Goal: Task Accomplishment & Management: Complete application form

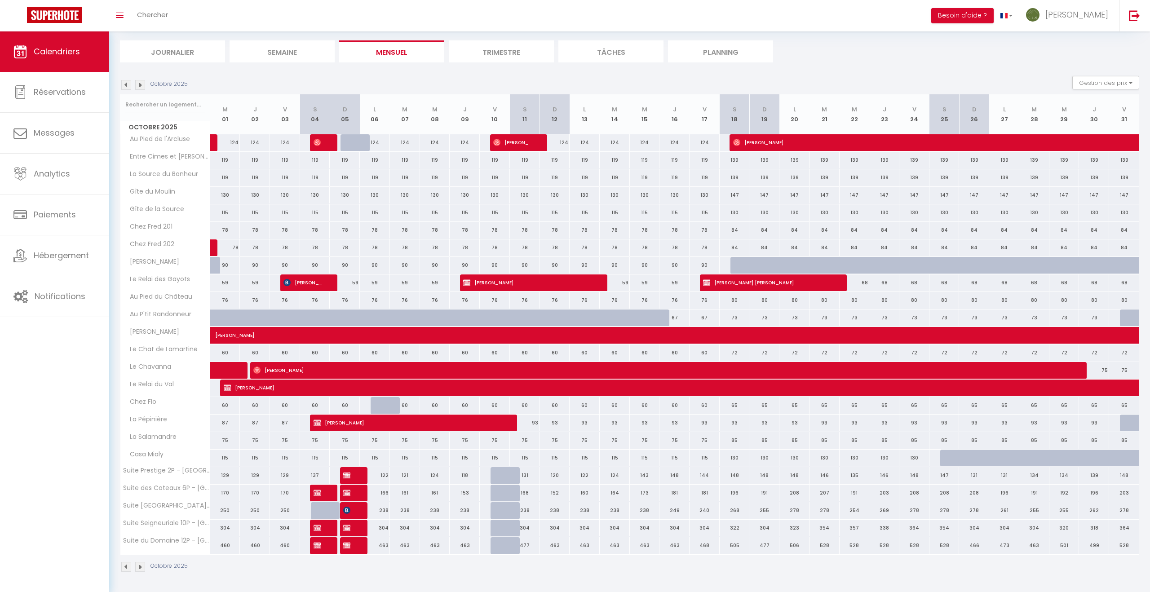
click at [137, 82] on img at bounding box center [140, 85] width 10 height 10
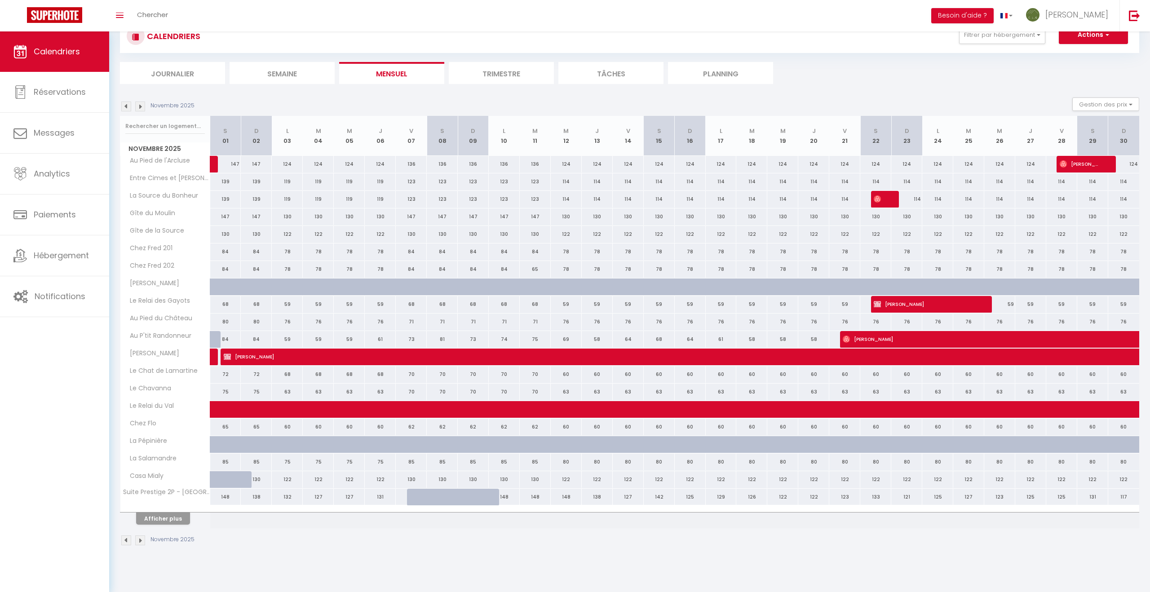
click at [137, 82] on li "Journalier" at bounding box center [172, 73] width 105 height 22
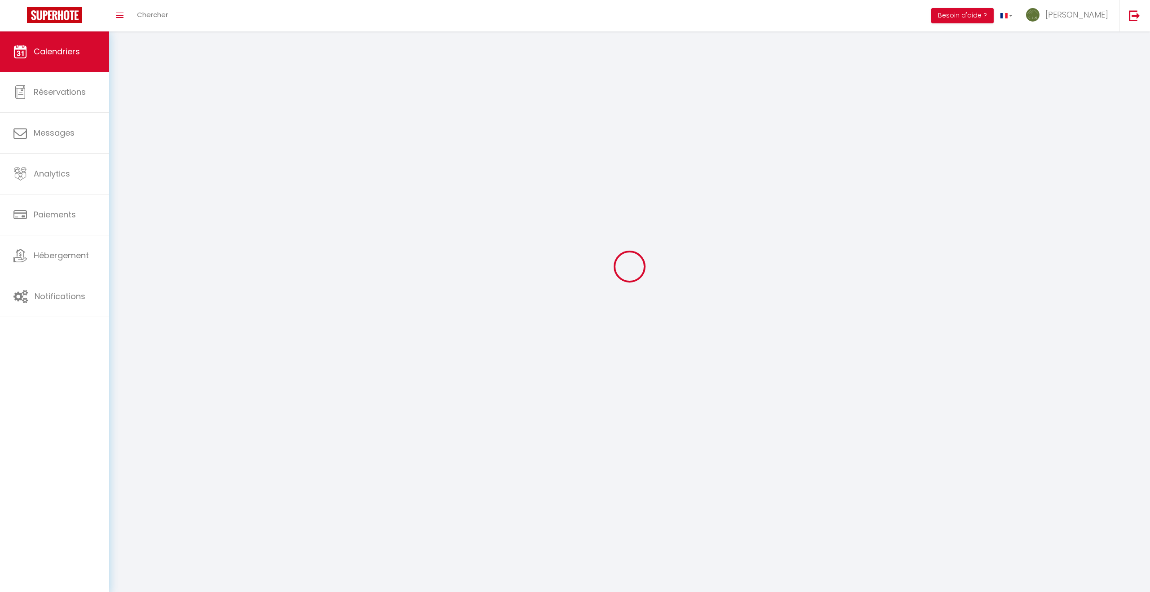
scroll to position [53, 0]
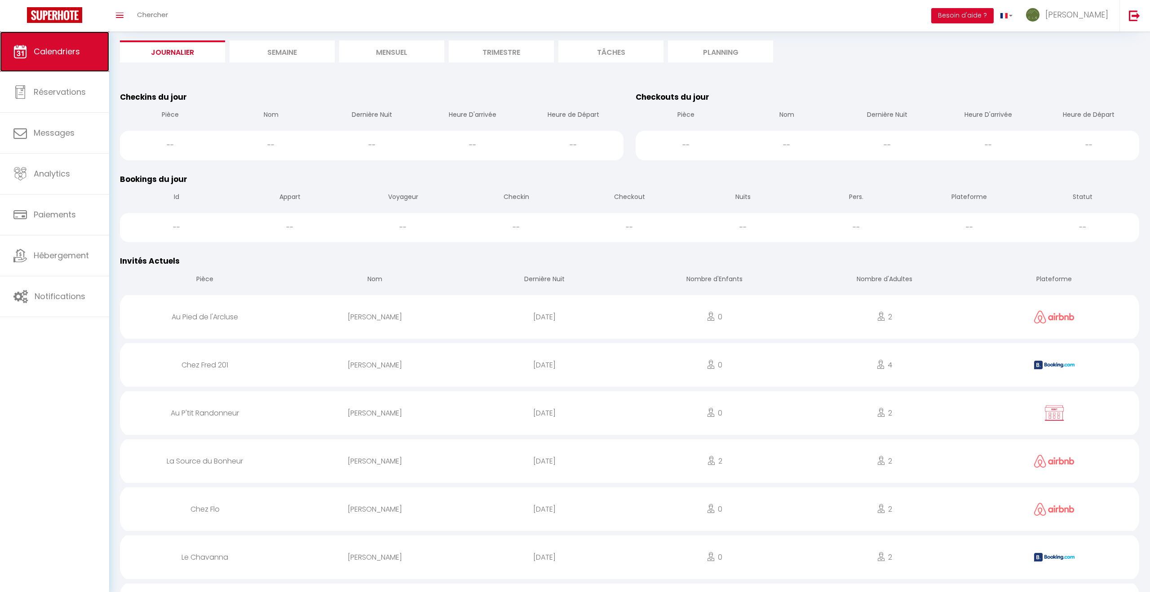
click at [55, 49] on span "Calendriers" at bounding box center [57, 51] width 46 height 11
click at [391, 53] on li "Mensuel" at bounding box center [391, 51] width 105 height 22
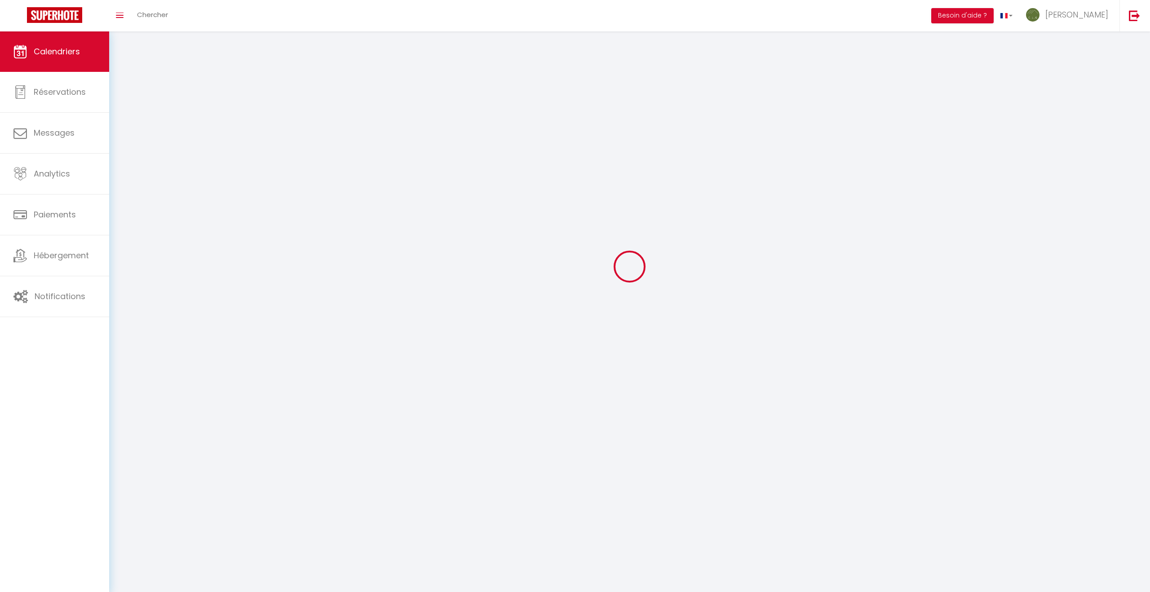
scroll to position [31, 0]
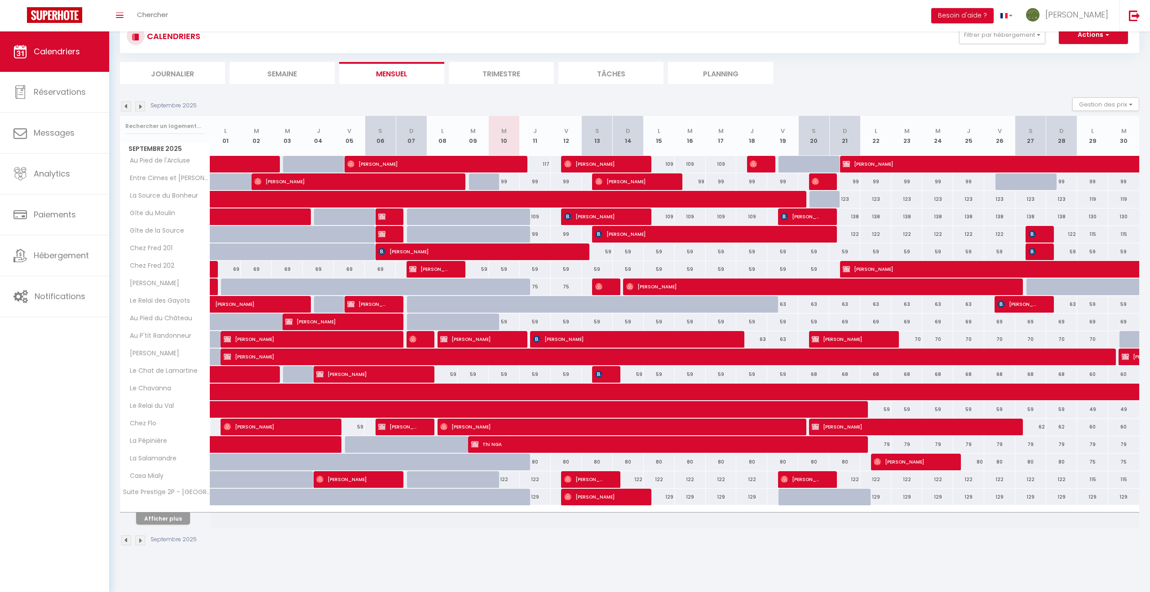
click at [141, 107] on img at bounding box center [140, 107] width 10 height 10
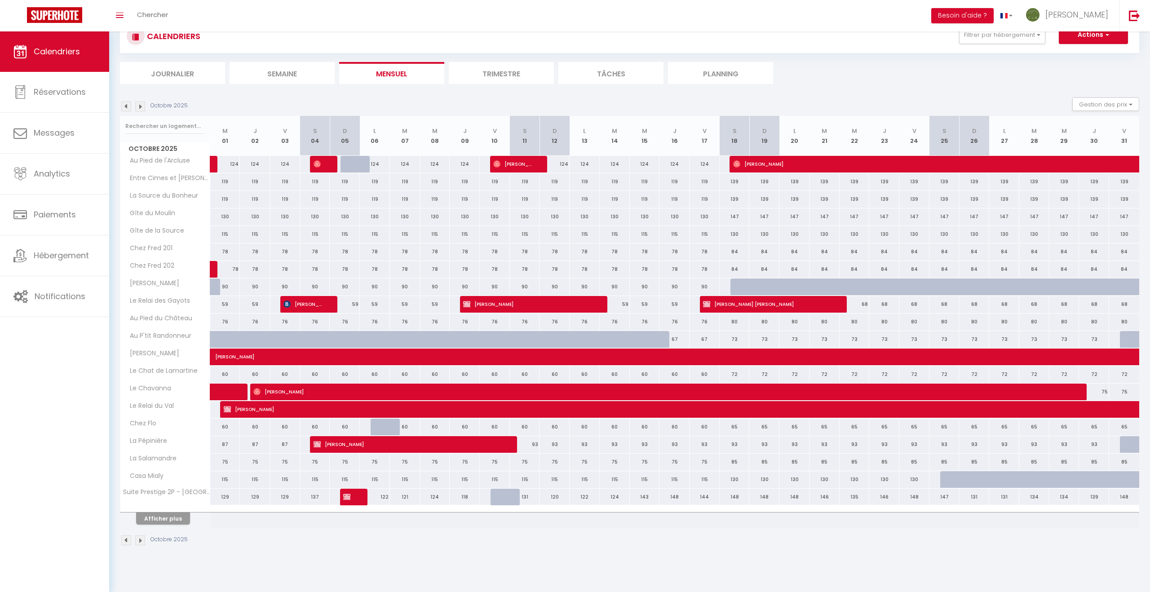
click at [141, 107] on img at bounding box center [140, 107] width 10 height 10
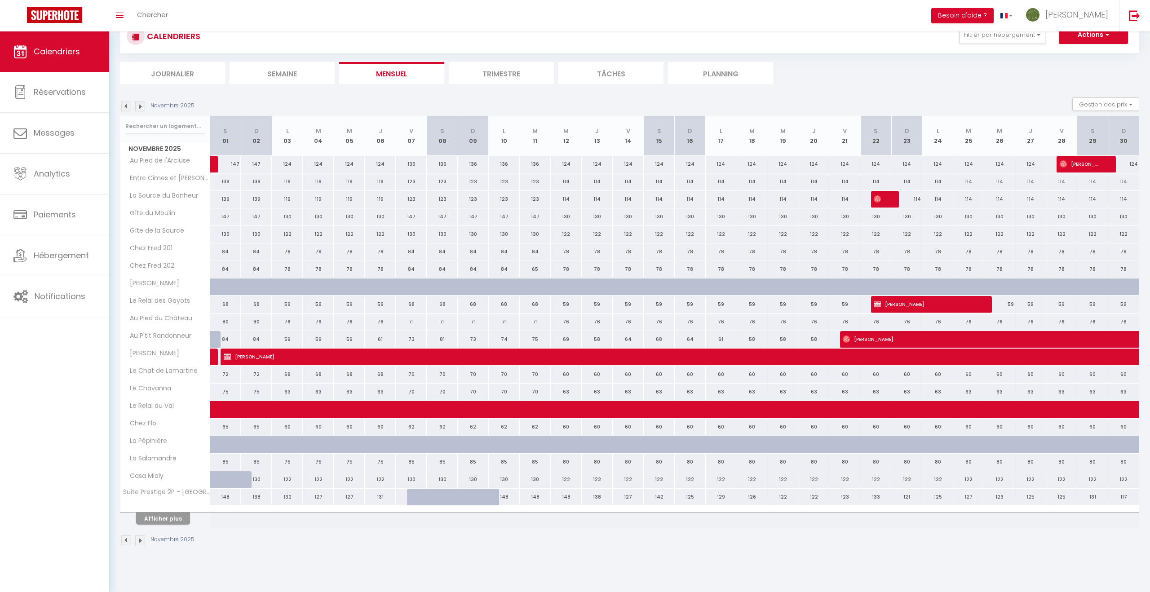
click at [141, 107] on img at bounding box center [140, 107] width 10 height 10
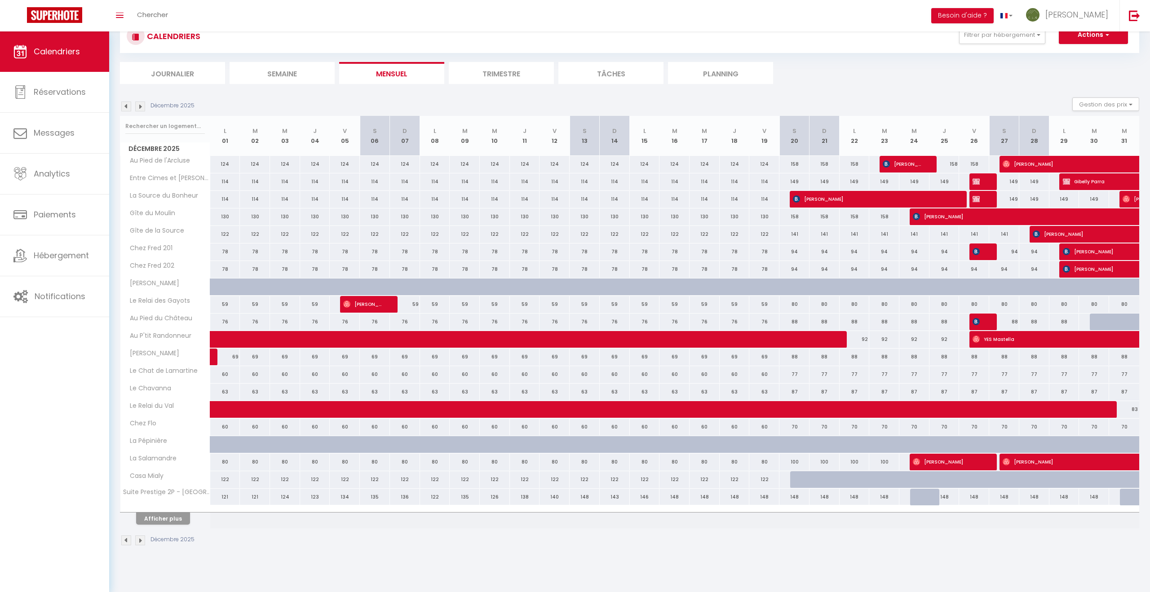
click at [141, 107] on img at bounding box center [140, 107] width 10 height 10
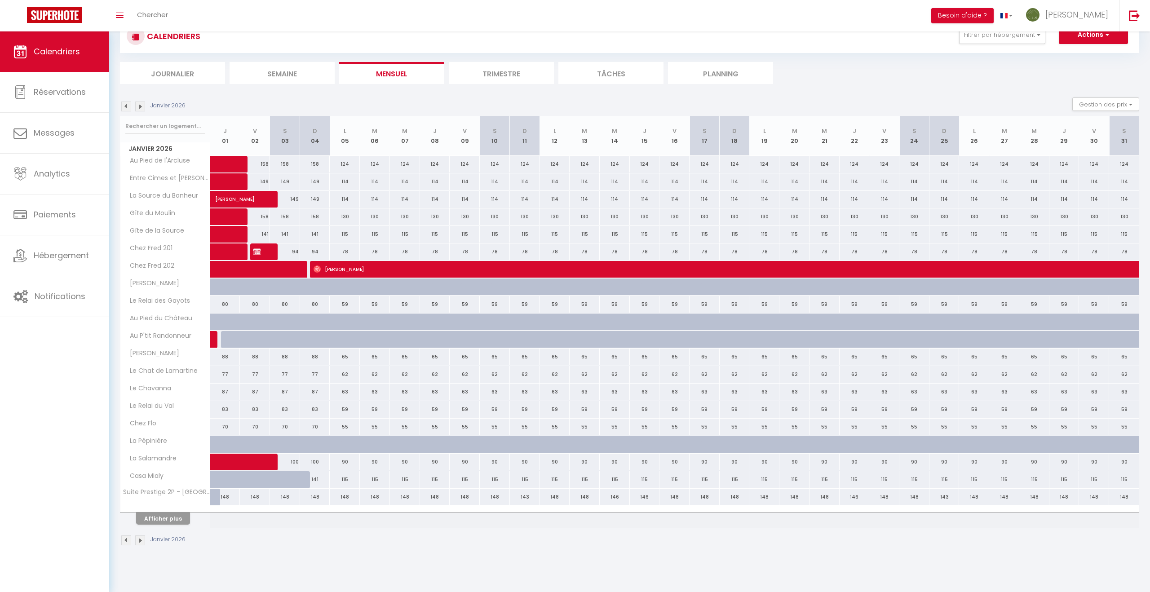
click at [141, 106] on img at bounding box center [140, 107] width 10 height 10
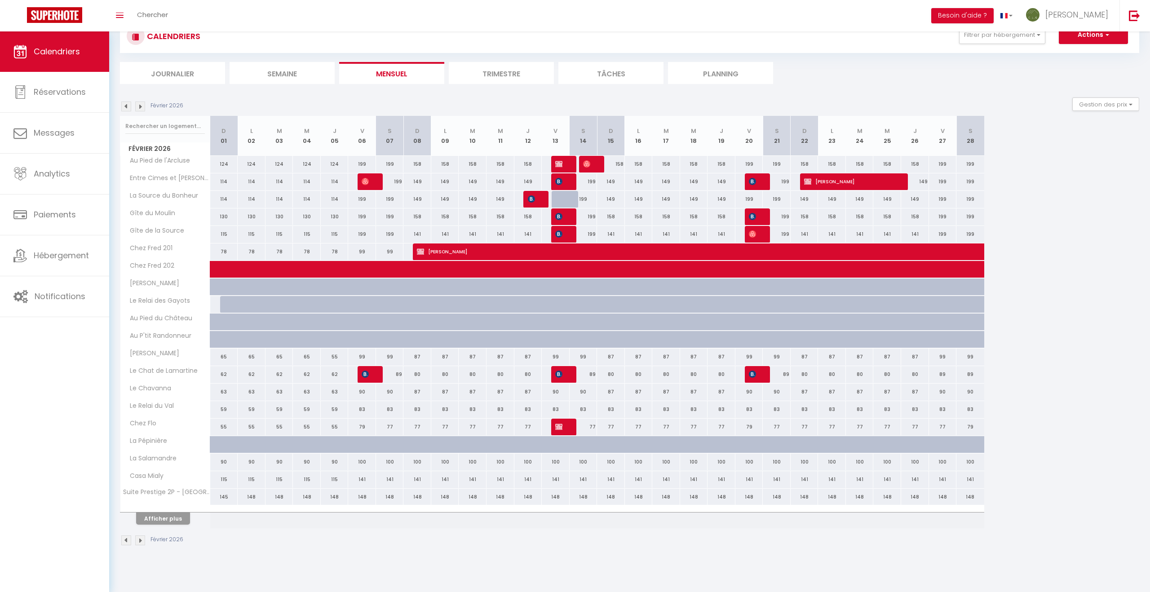
click at [141, 106] on img at bounding box center [140, 107] width 10 height 10
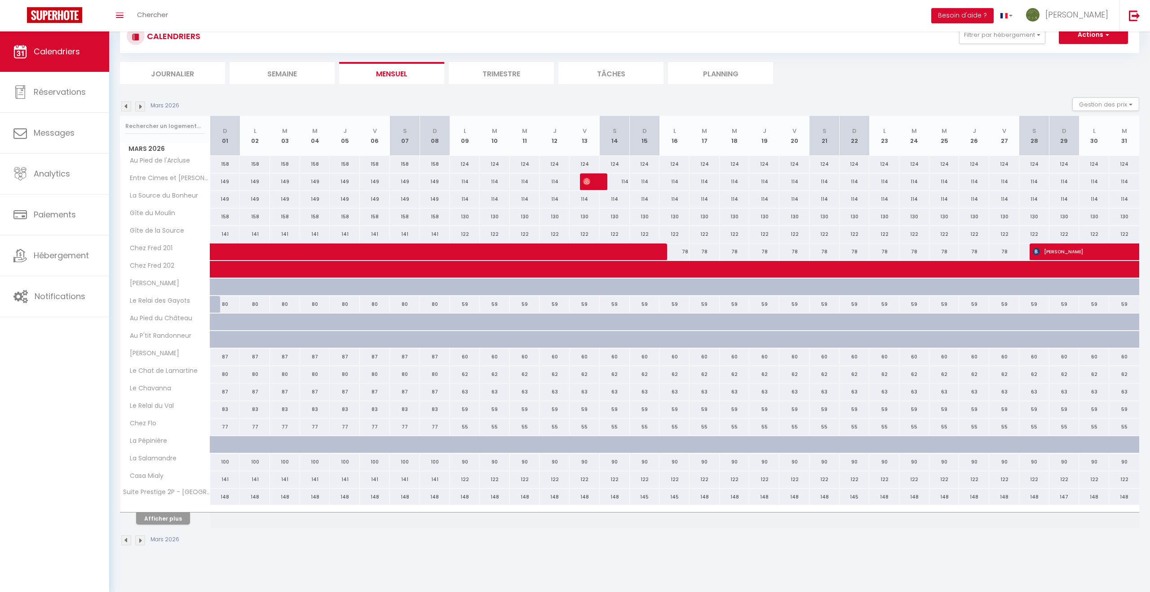
click at [141, 106] on img at bounding box center [140, 107] width 10 height 10
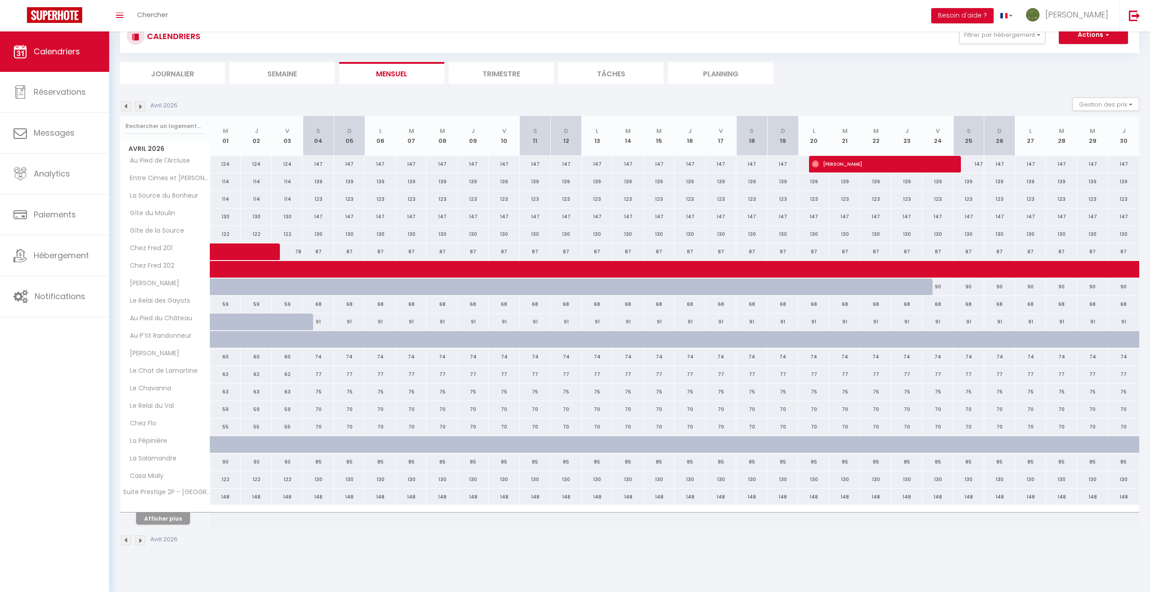
click at [141, 106] on img at bounding box center [140, 107] width 10 height 10
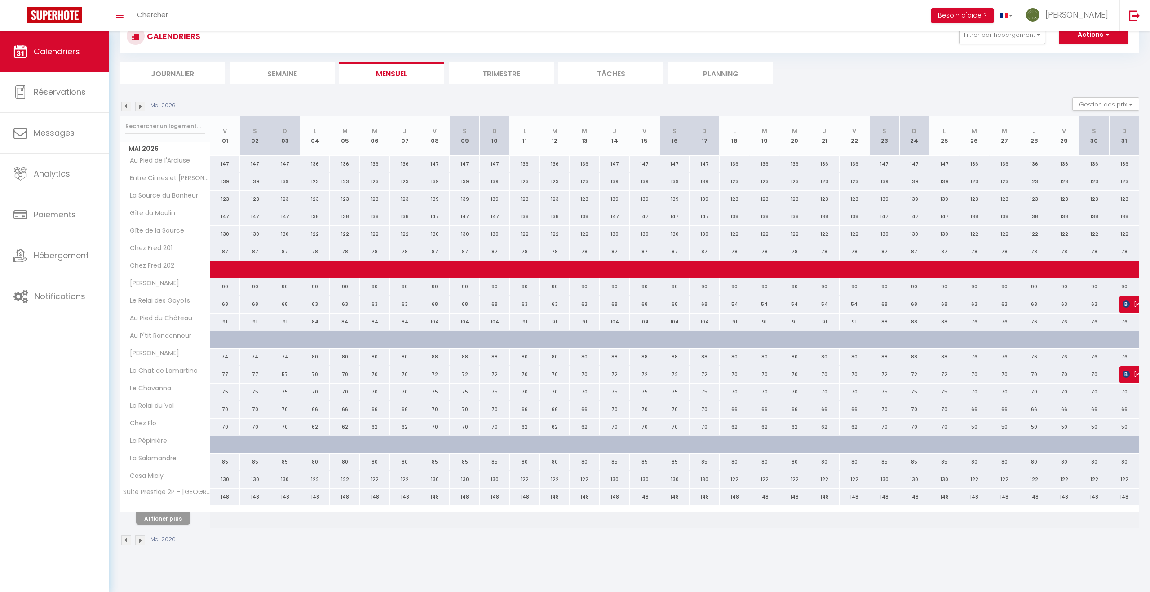
click at [141, 106] on img at bounding box center [140, 107] width 10 height 10
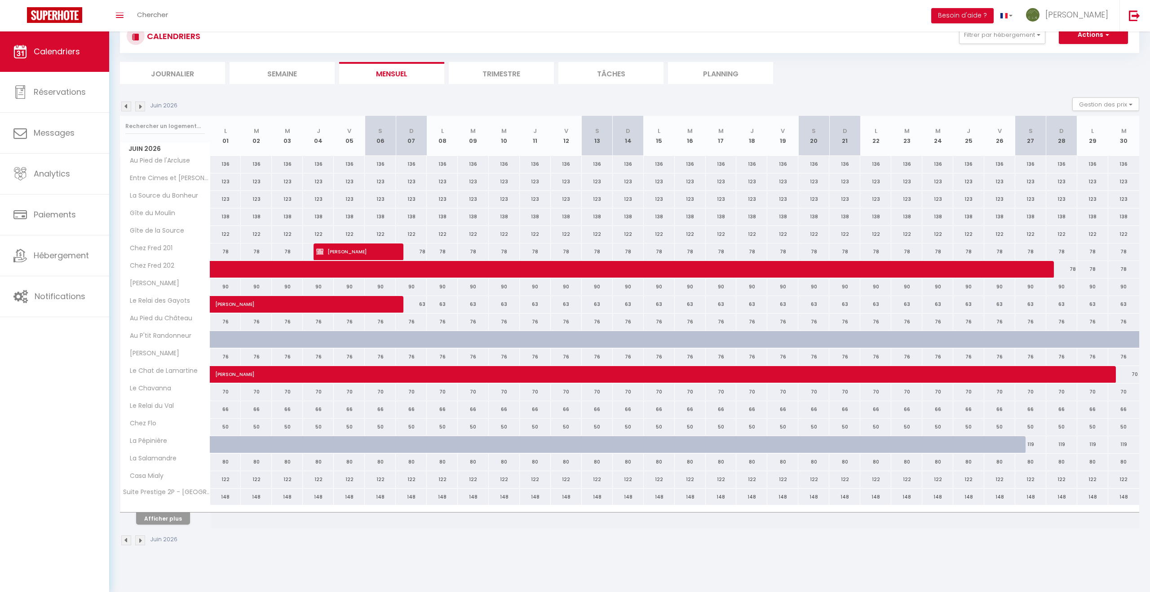
click at [141, 106] on img at bounding box center [140, 107] width 10 height 10
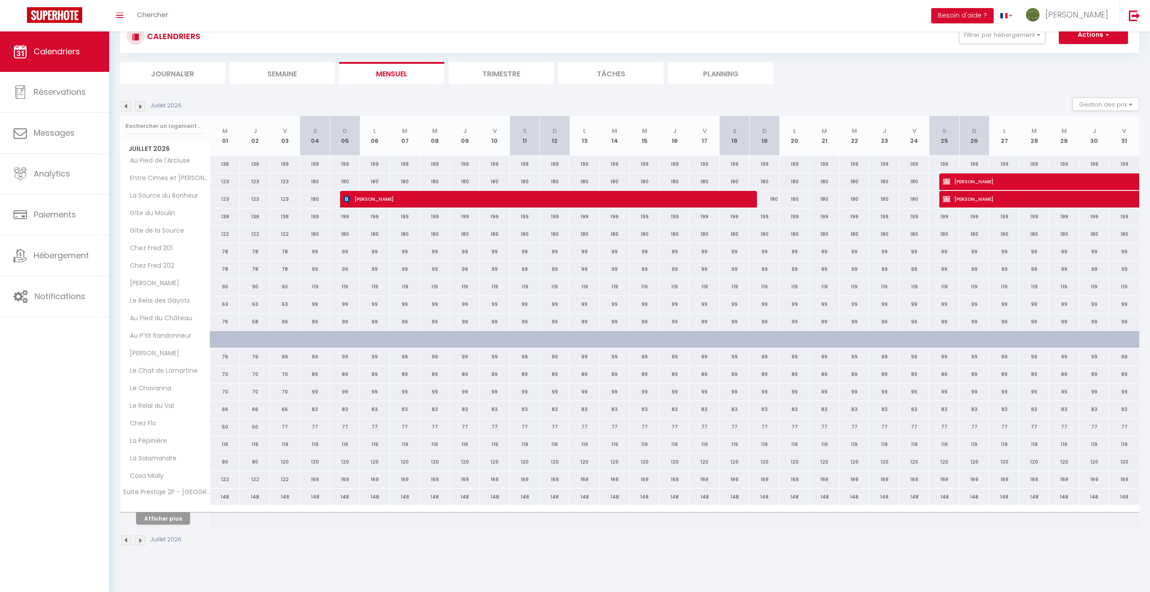
click at [128, 106] on img at bounding box center [126, 107] width 10 height 10
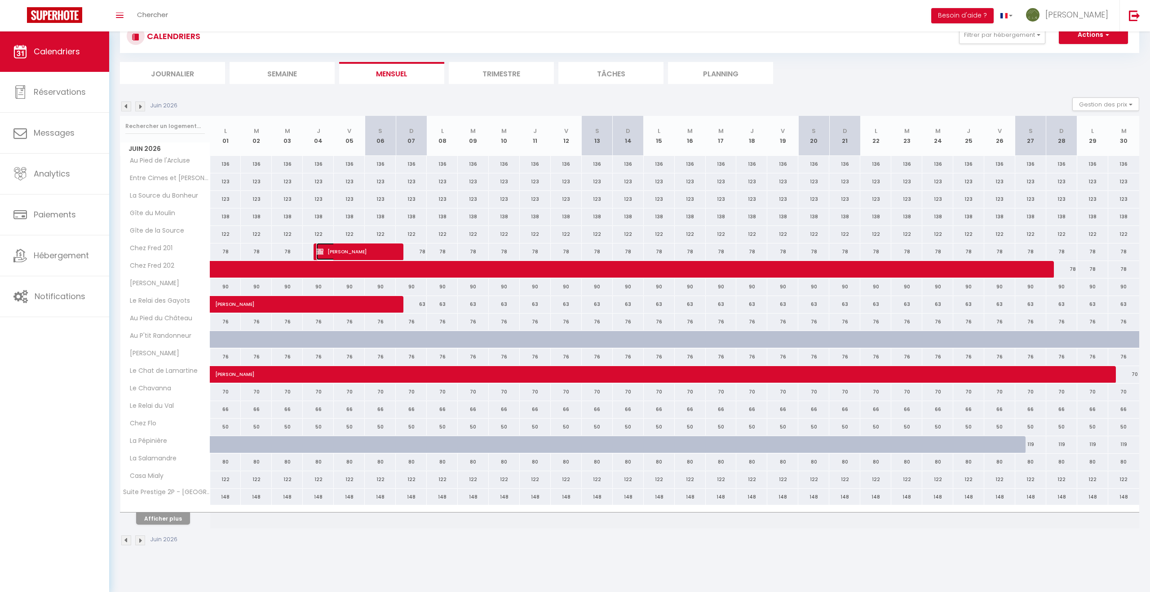
click at [352, 251] on span "[PERSON_NAME]" at bounding box center [352, 251] width 72 height 17
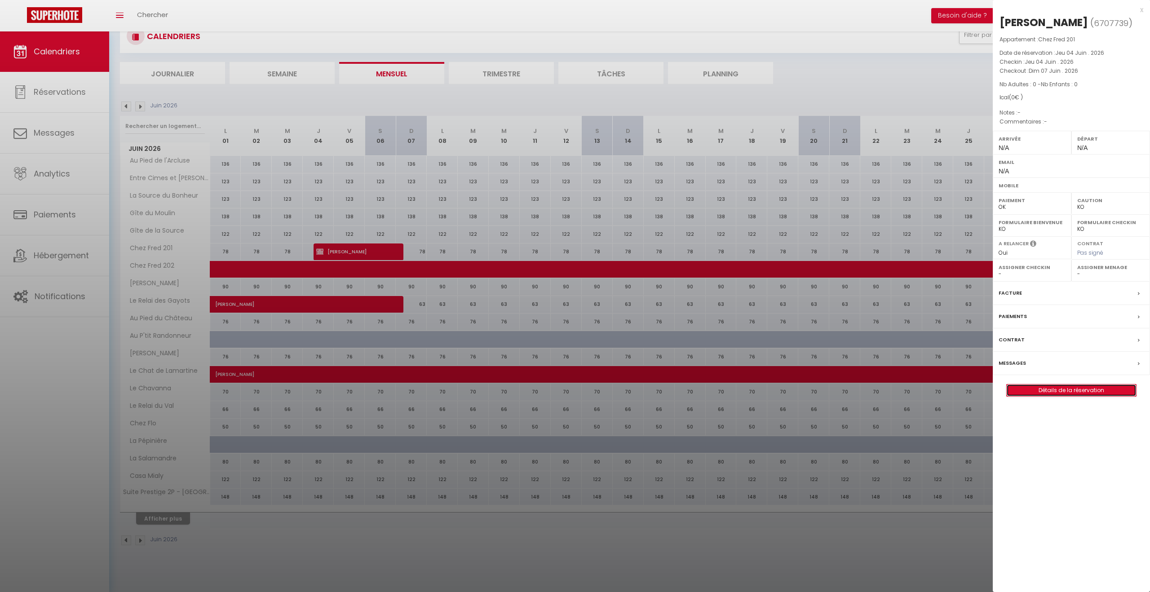
click at [1069, 392] on link "Détails de la réservation" at bounding box center [1071, 390] width 129 height 12
select select
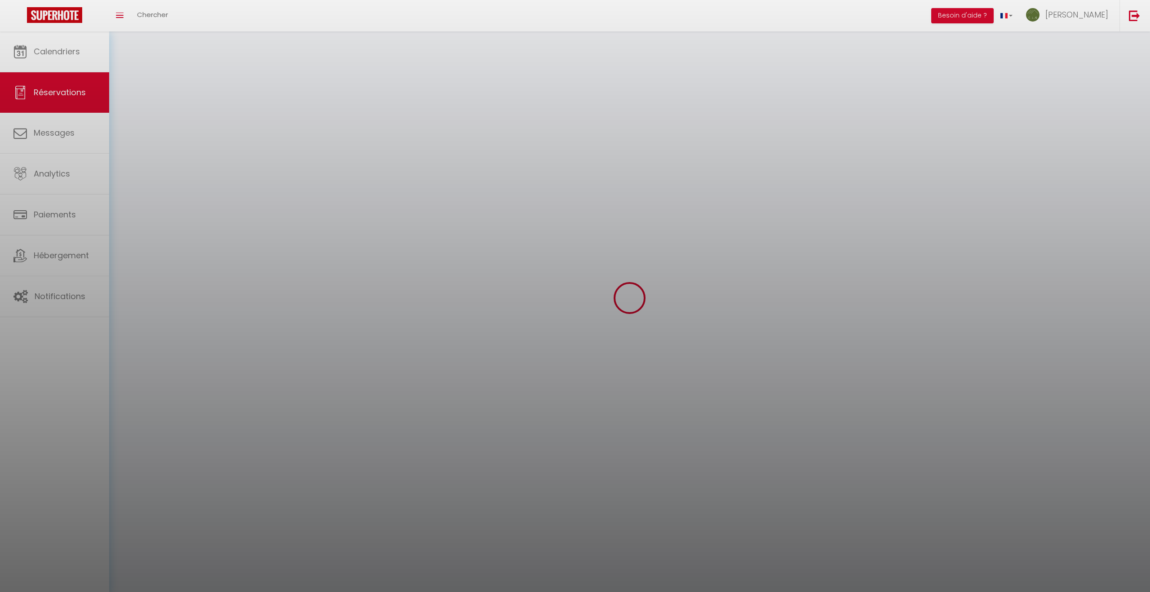
select select
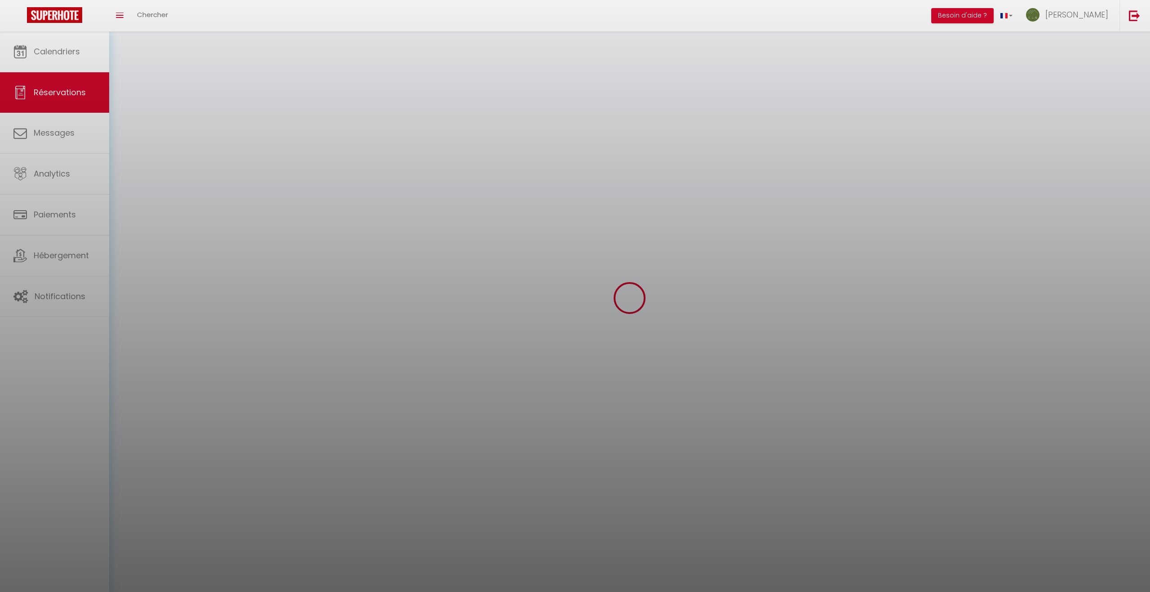
select select
checkbox input "false"
select select
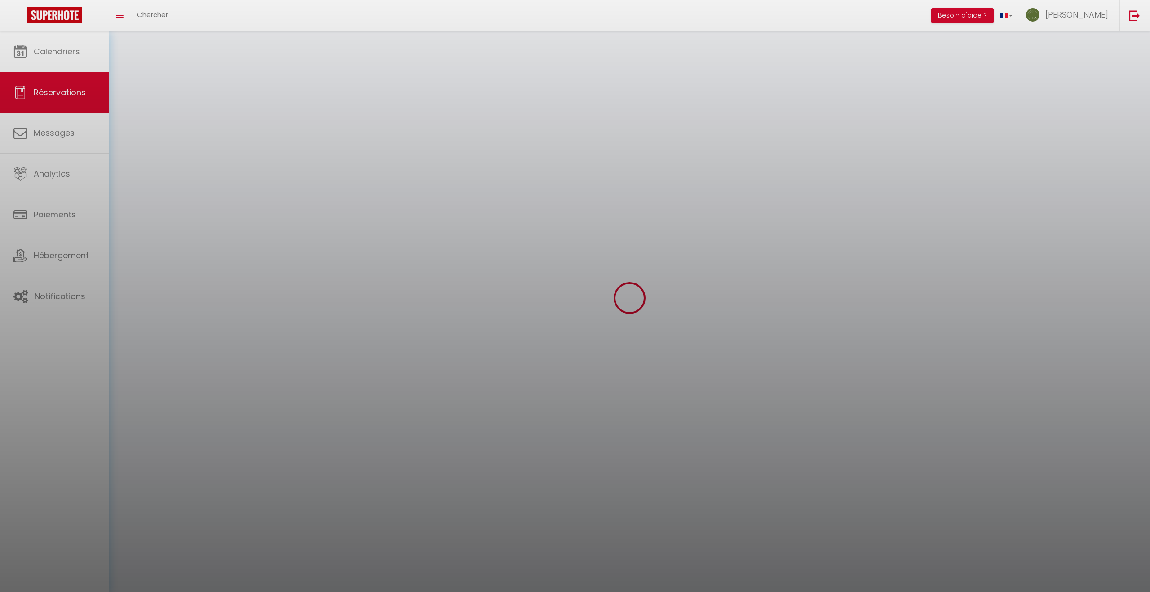
select select
checkbox input "false"
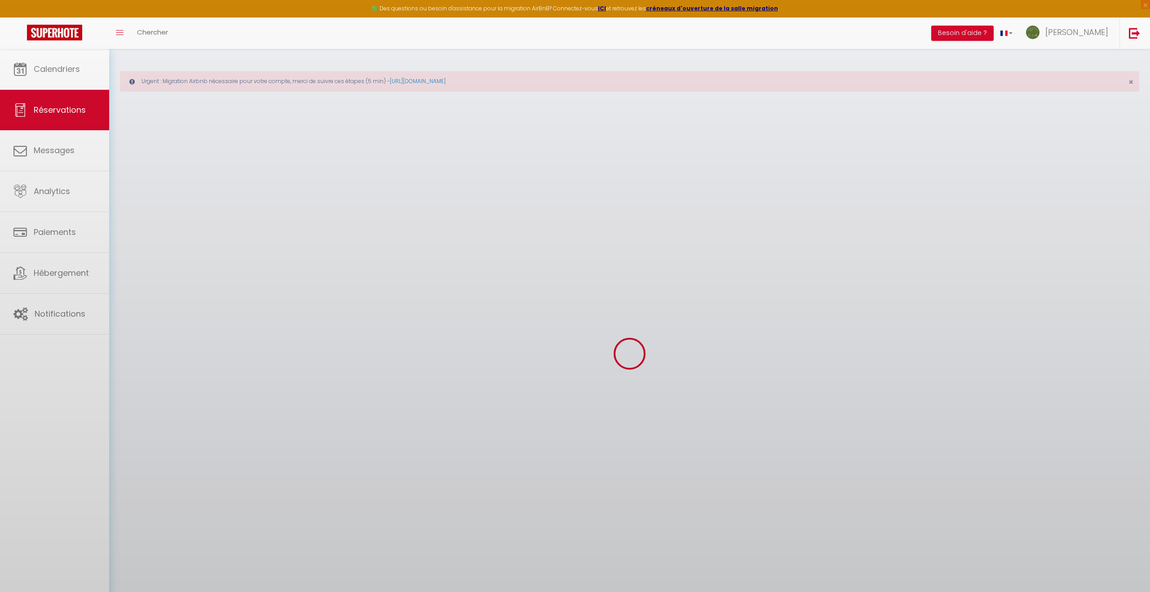
select select
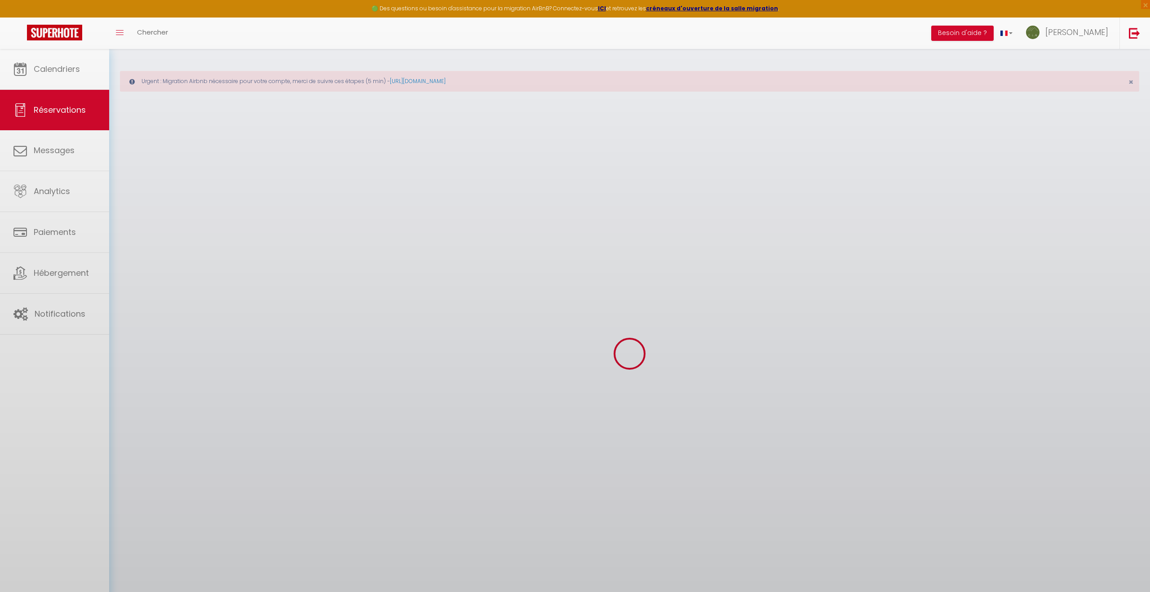
select select
checkbox input "false"
select select
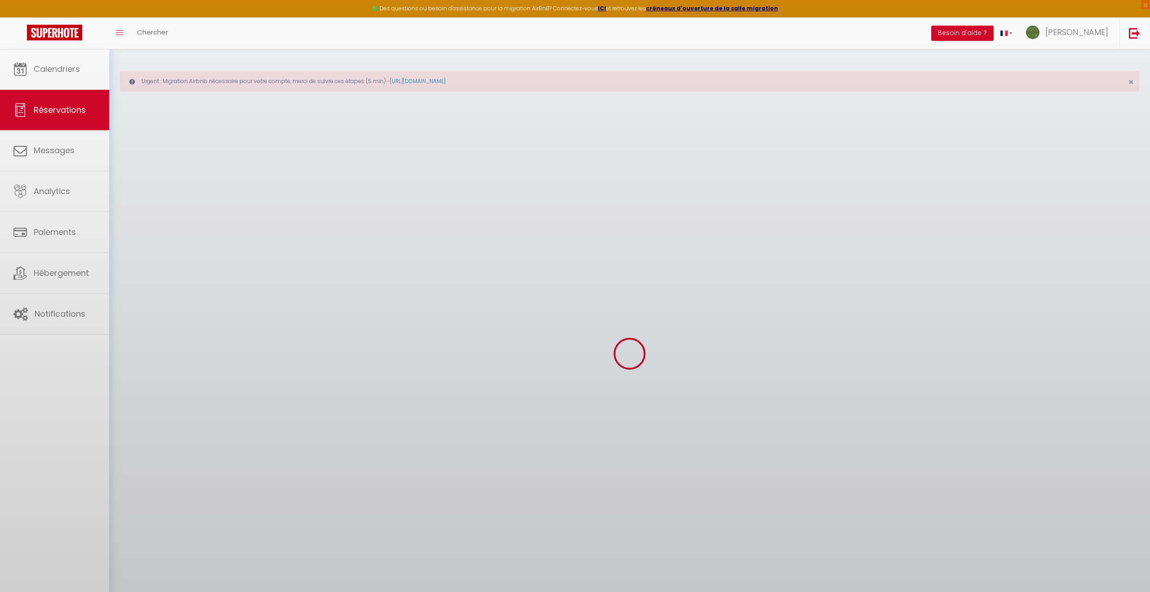
select select
checkbox input "false"
select select
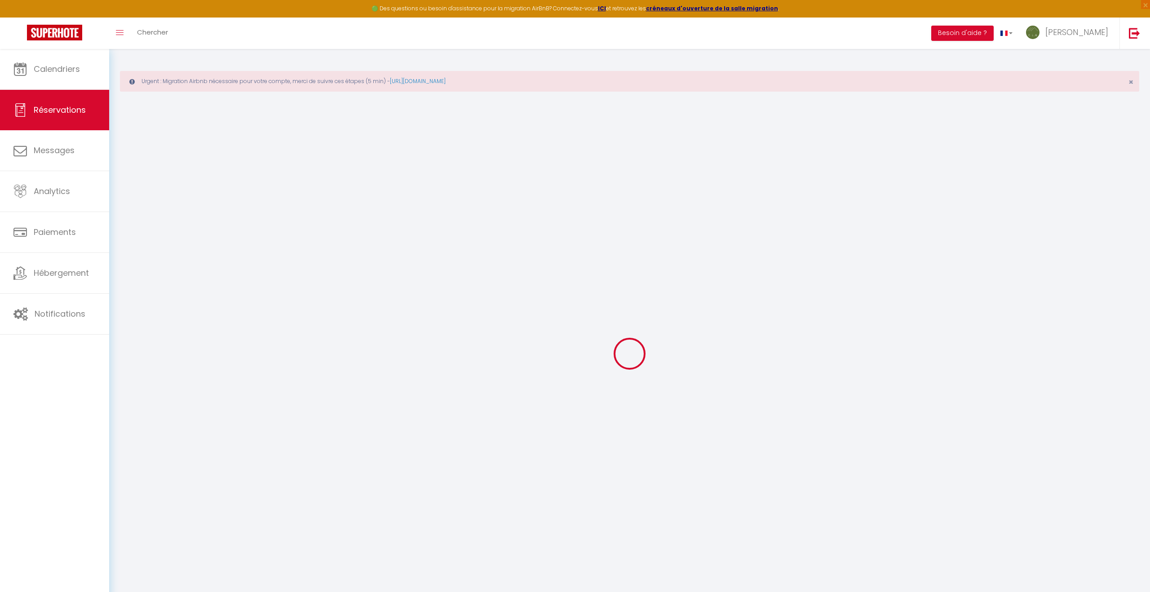
type input "[PERSON_NAME]"
select select
select select "25269"
select select "1"
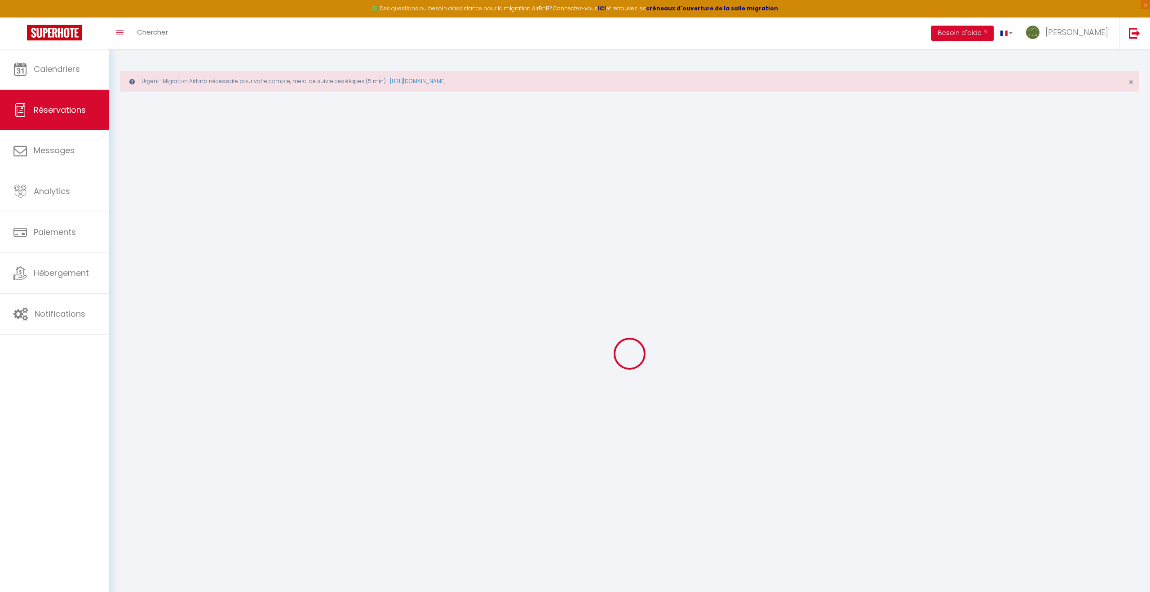
type input "Jeu 04 Juin 2026"
select select
type input "Dim 07 Juin 2026"
select select
type input "0"
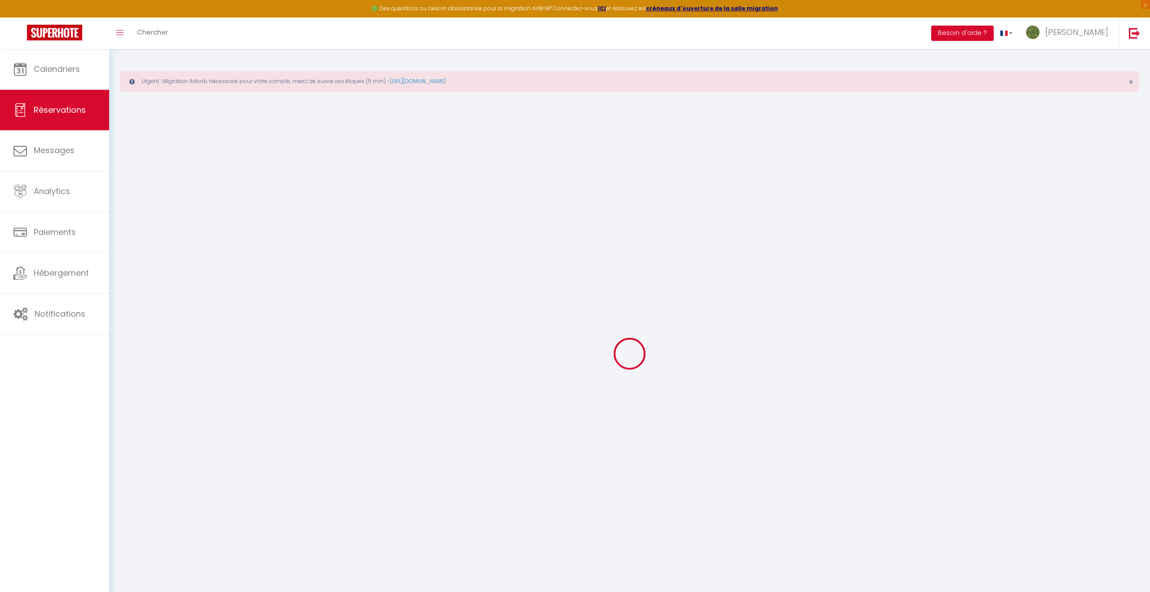
select select "12"
select select
checkbox input "false"
type input "0"
select select "73"
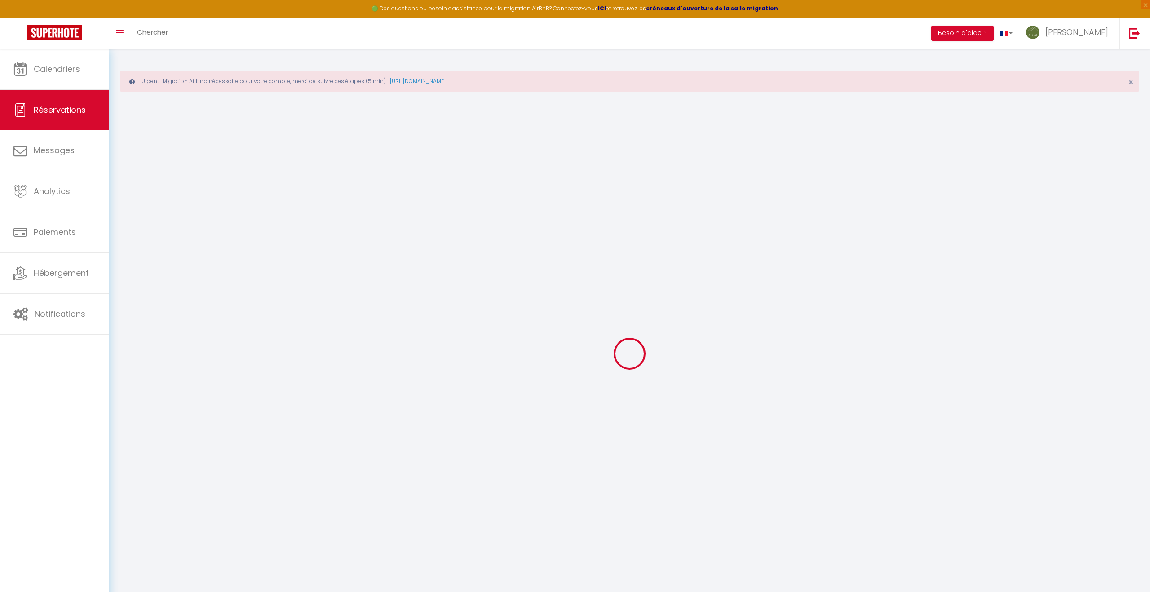
type input "50"
type input "25"
type input "0"
select select
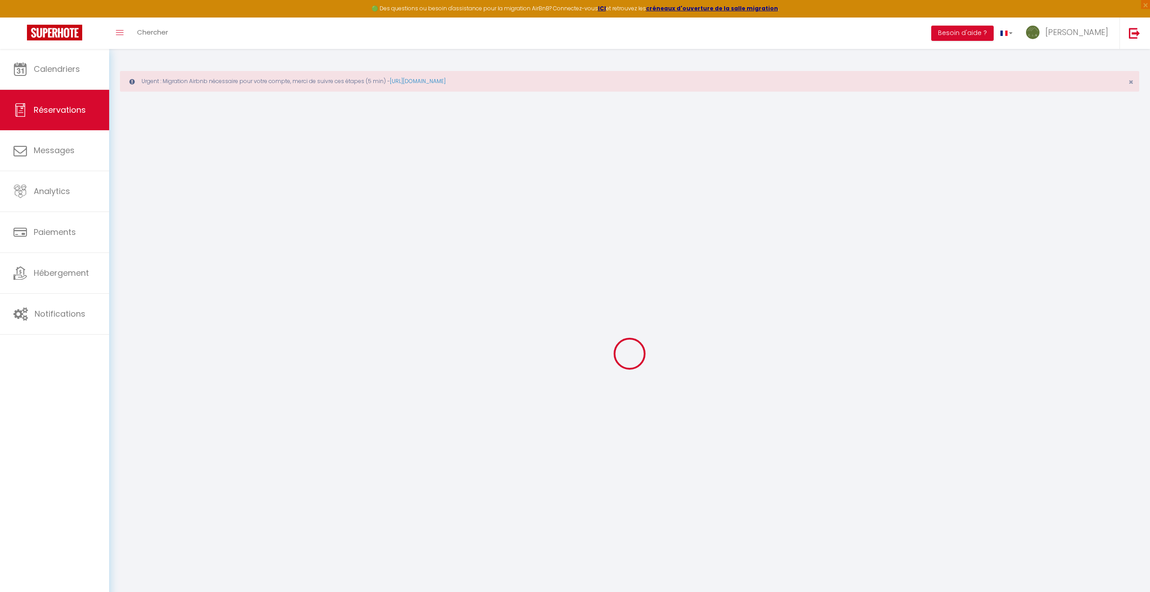
select select
select select "14"
checkbox input "false"
select index
select select
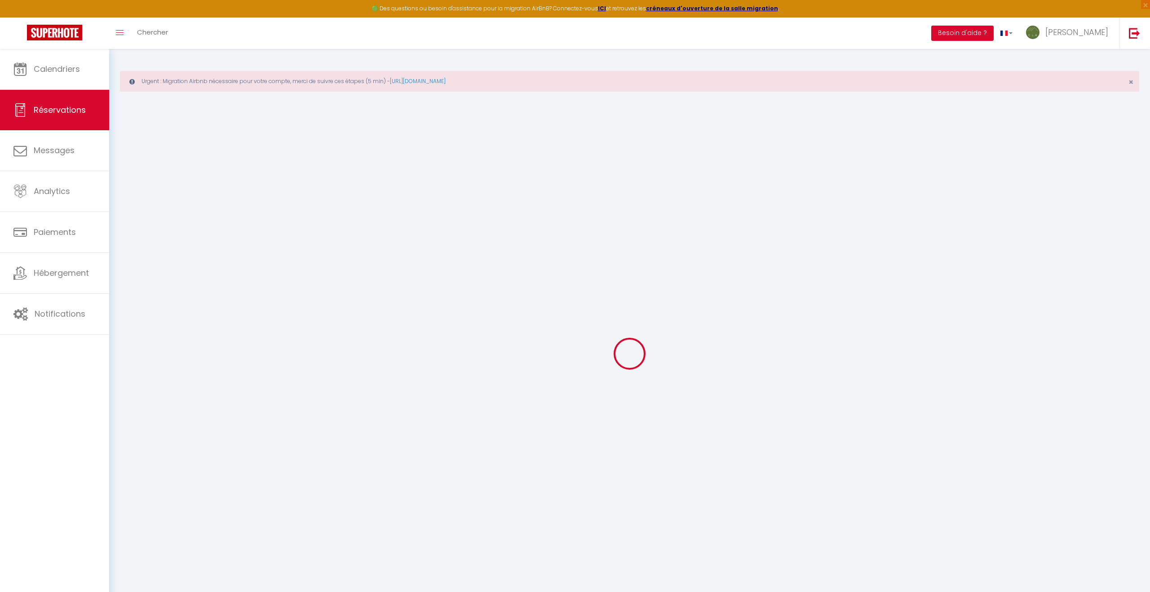
select select
checkbox input "false"
select index
select select
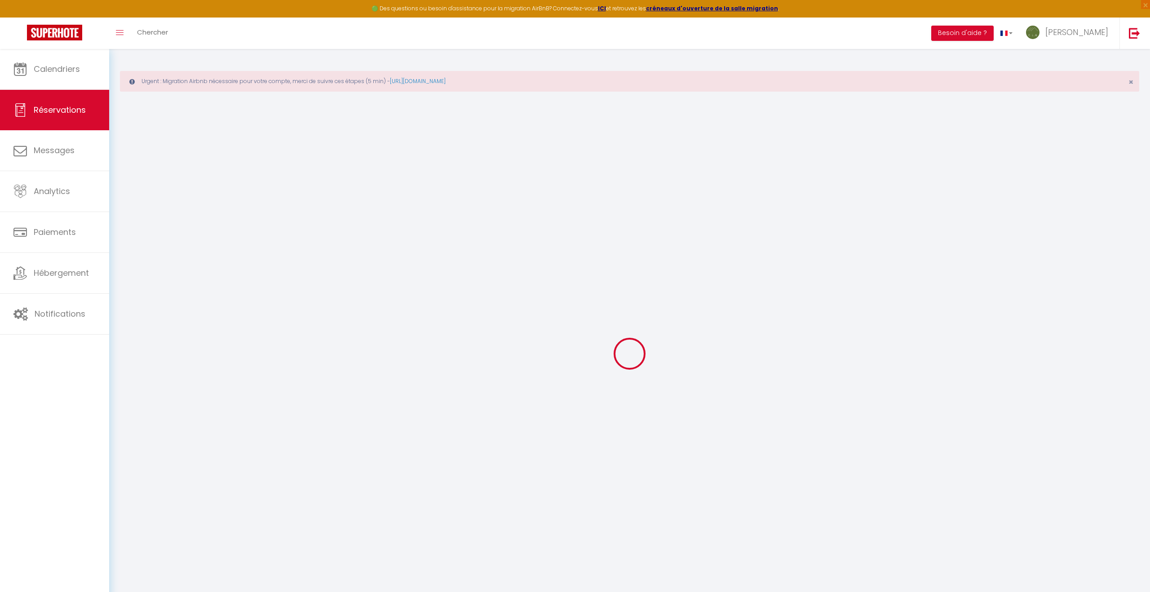
select select
checkbox input "false"
select index
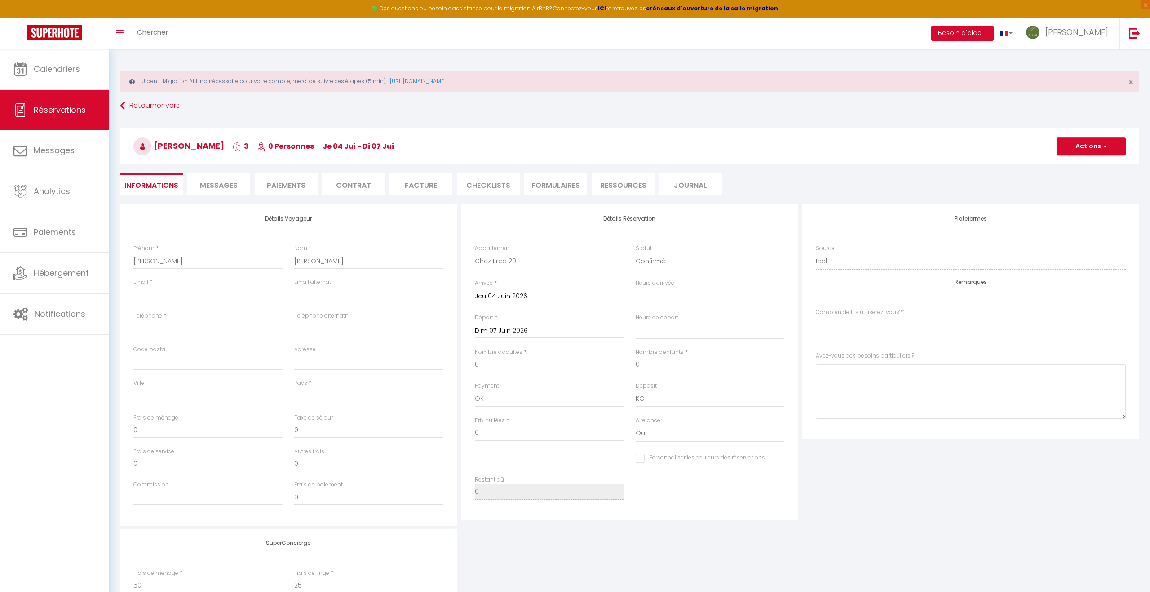
select select
checkbox input "false"
select index
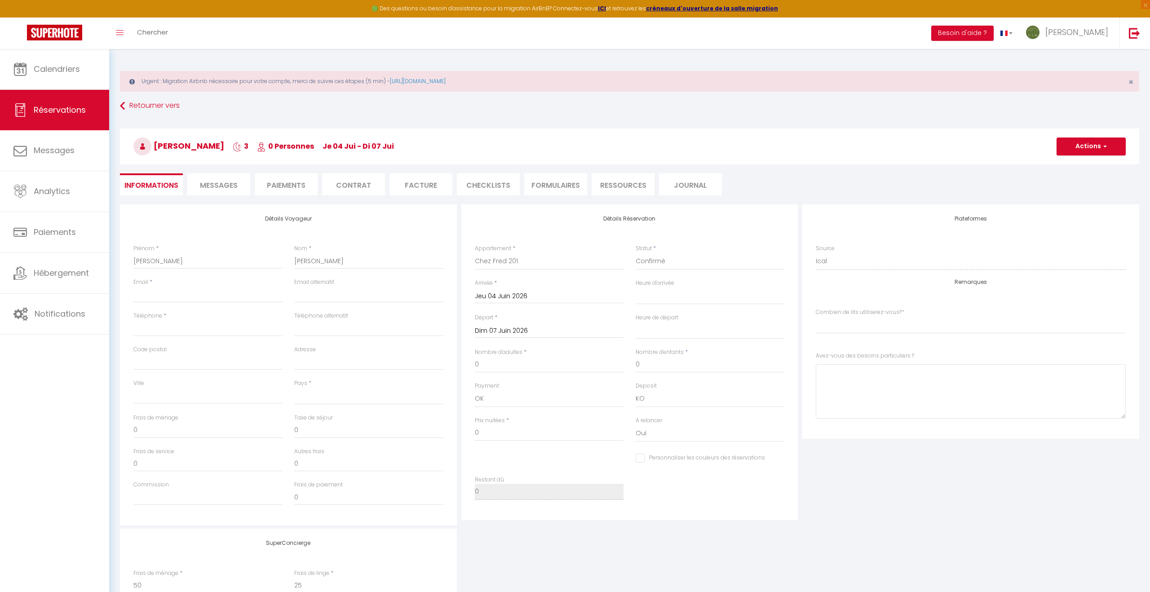
select select
checkbox input "false"
select index
select select
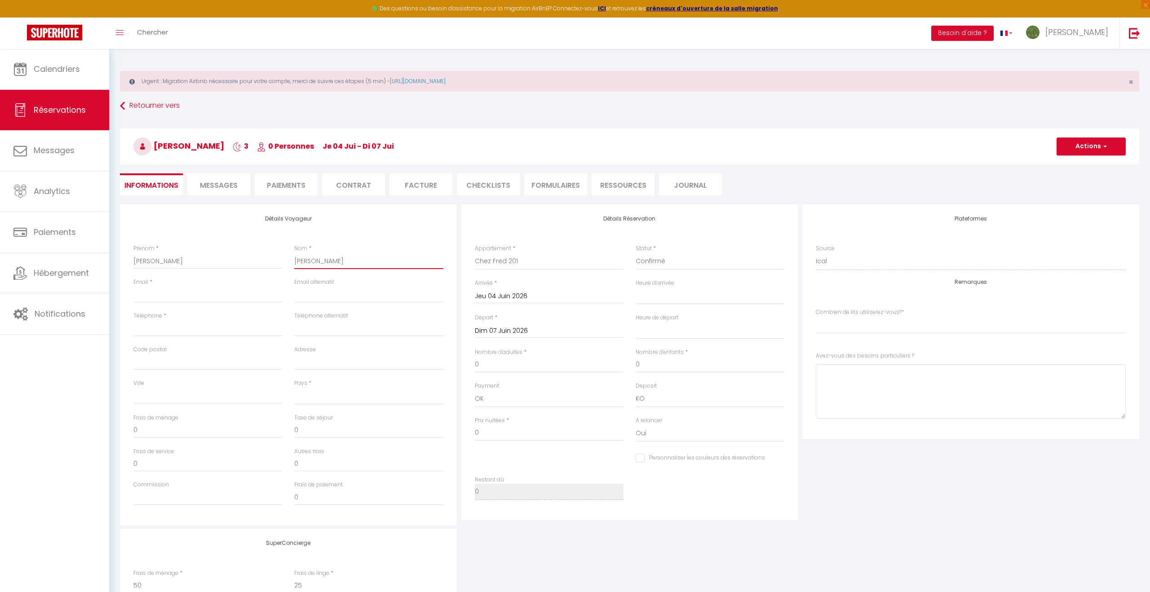
click at [332, 261] on input "[PERSON_NAME]" at bounding box center [368, 261] width 149 height 16
type input "Bro"
select select
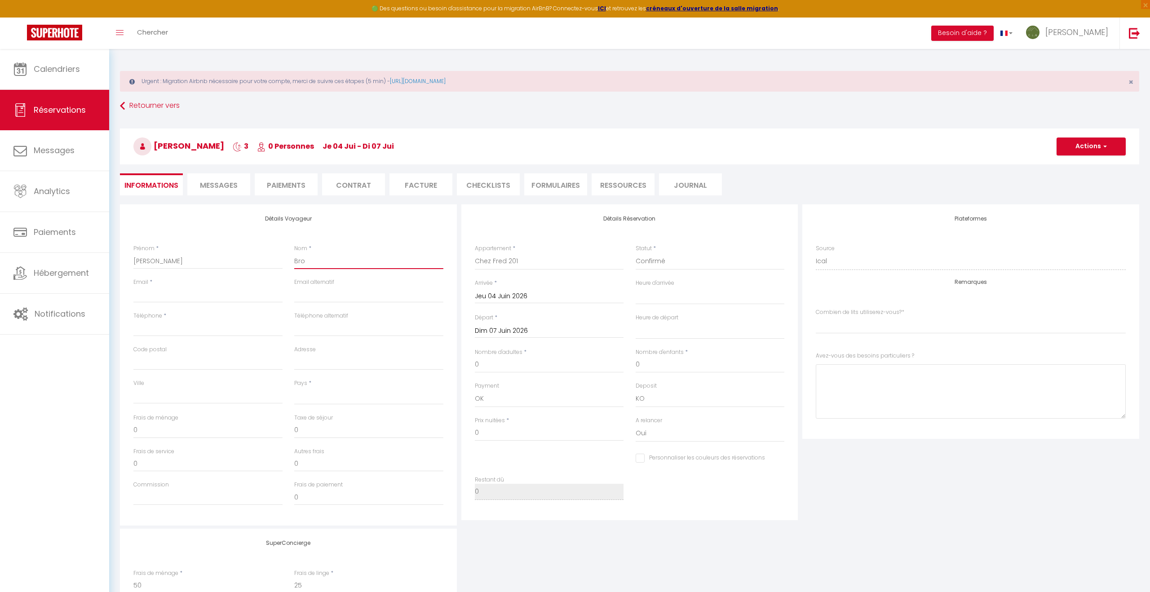
checkbox input "false"
select index
type input "Br"
select select
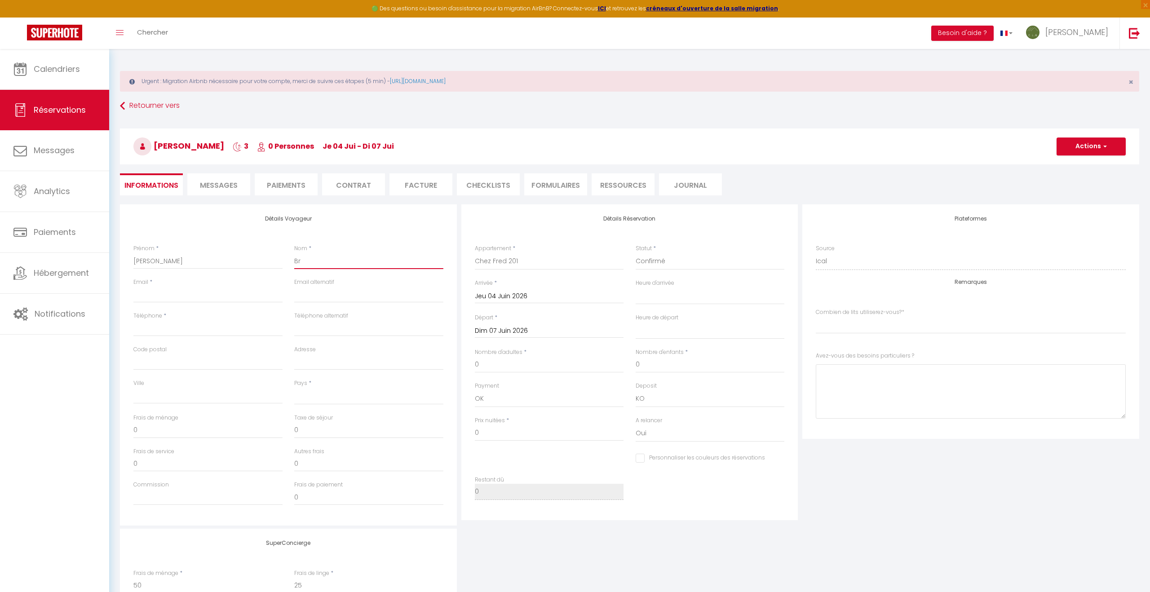
select select
checkbox input "false"
select index
type input "B"
select select
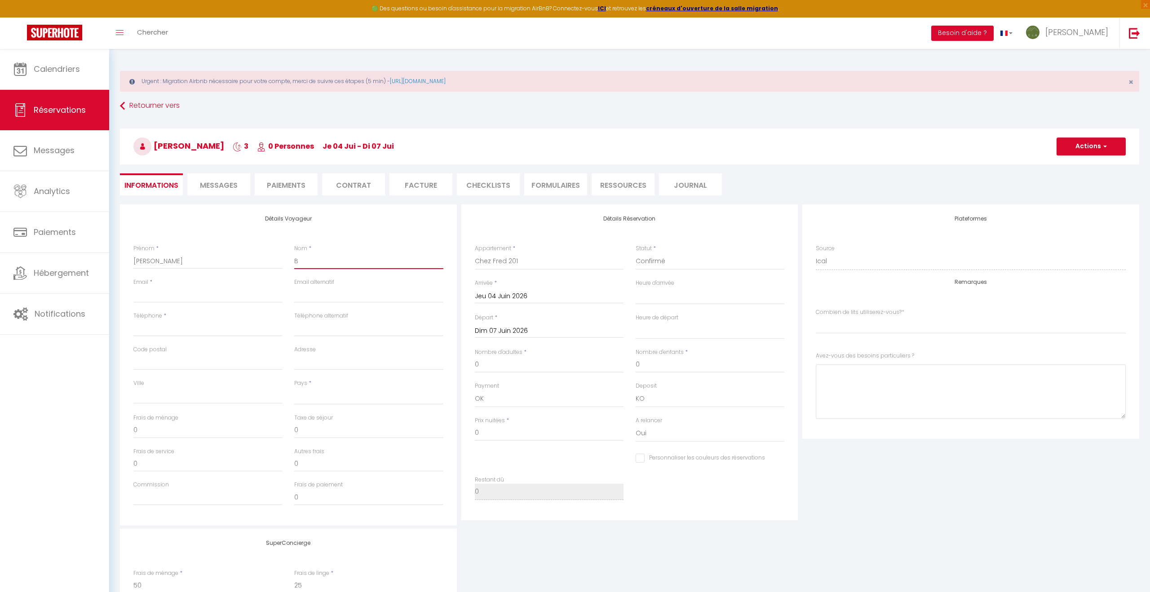
select select
checkbox input "false"
select index
select select
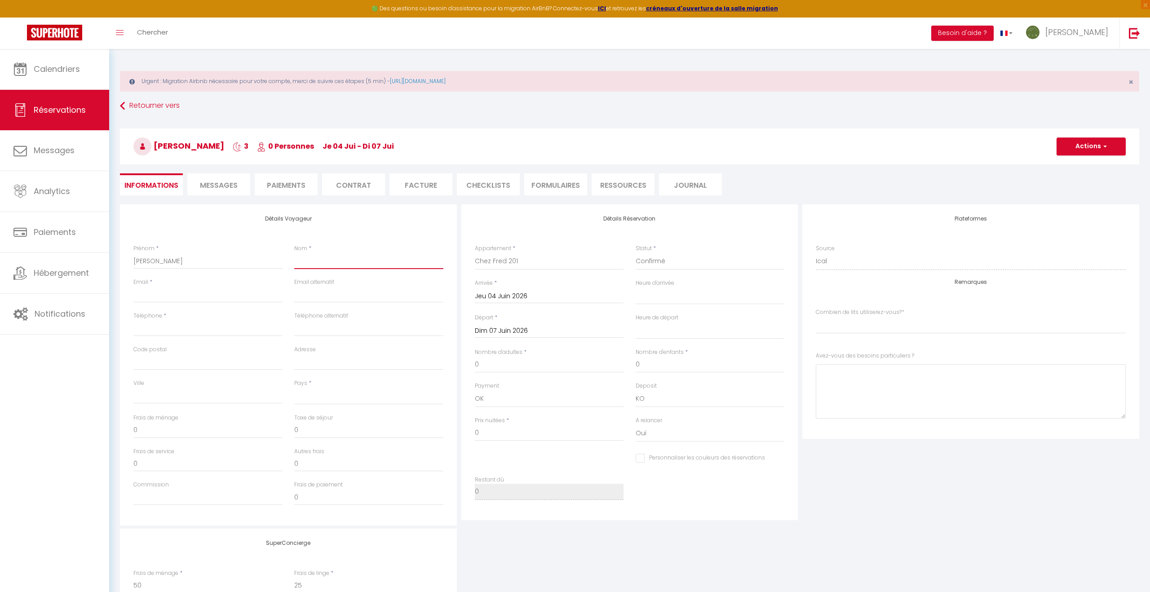
select select
checkbox input "false"
select index
type input "B"
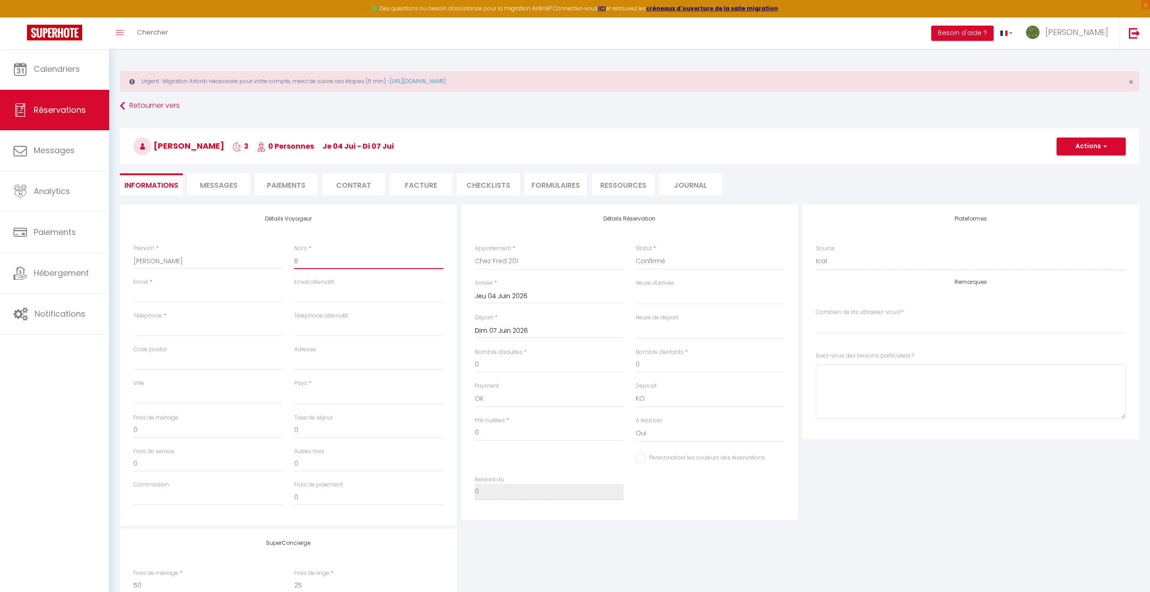
select select
checkbox input "false"
select index
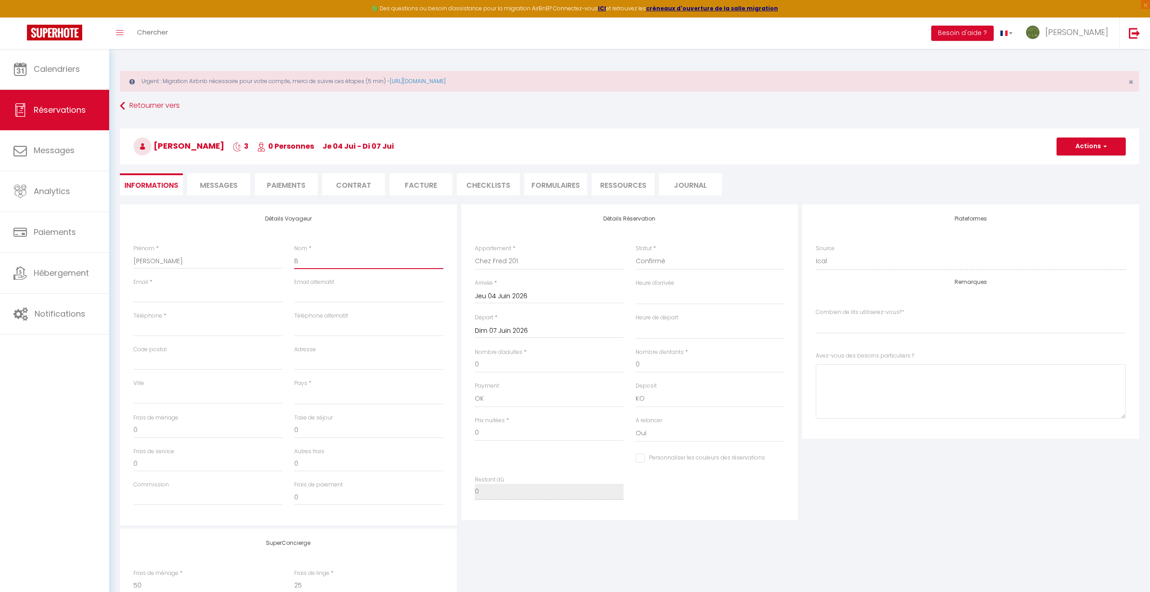
type input "BR"
select select
checkbox input "false"
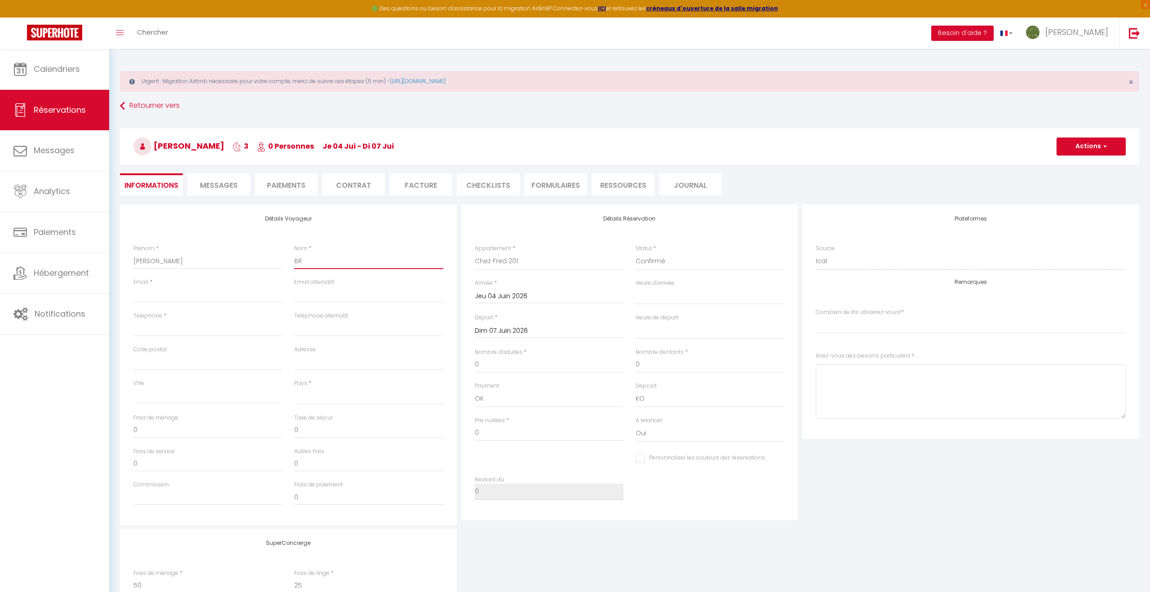
select index
type input "BRO"
select select
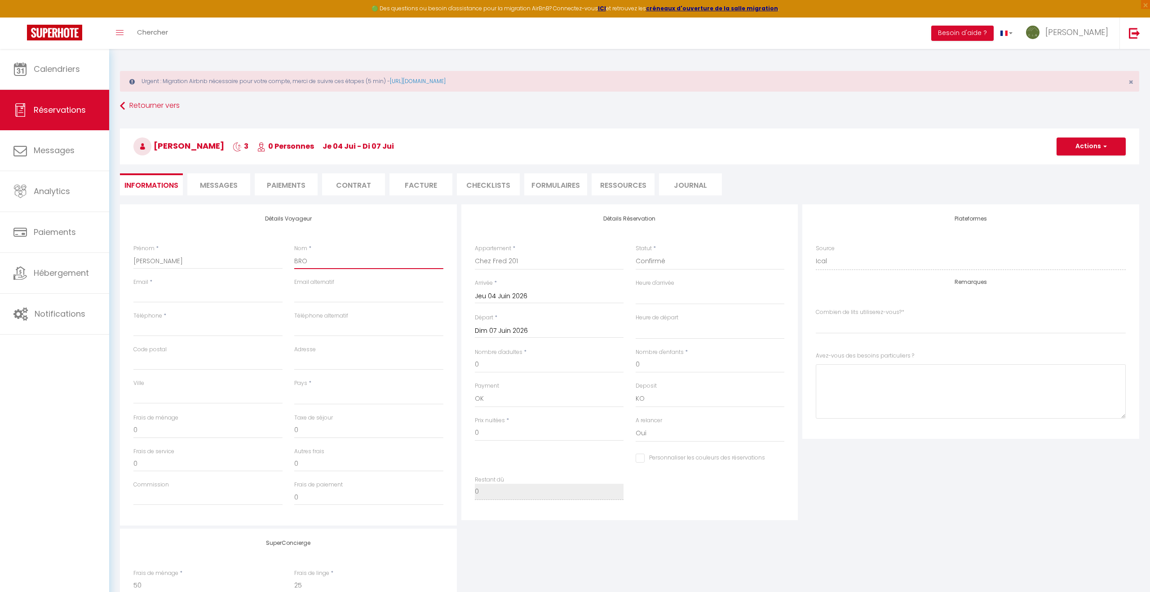
checkbox input "false"
select index
type input "[PERSON_NAME]"
select select
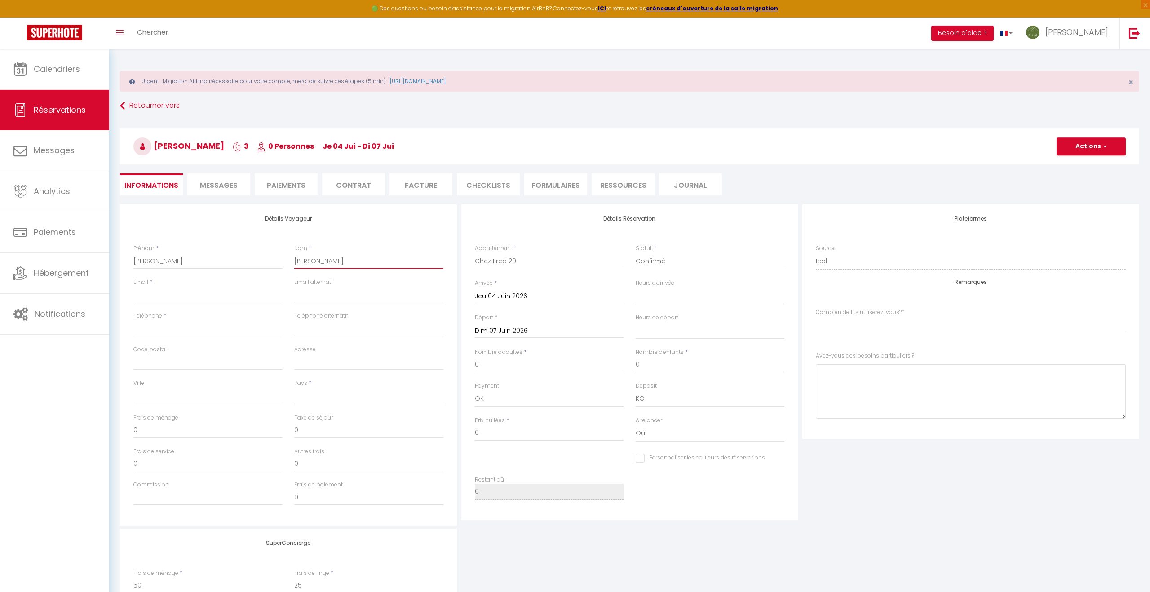
select select
checkbox input "false"
select index
type input "[PERSON_NAME]"
click at [648, 298] on select "00:00 00:30 01:00 01:30 02:00 02:30 03:00 03:30 04:00 04:30 05:00 05:30 06:00 0…" at bounding box center [710, 295] width 149 height 17
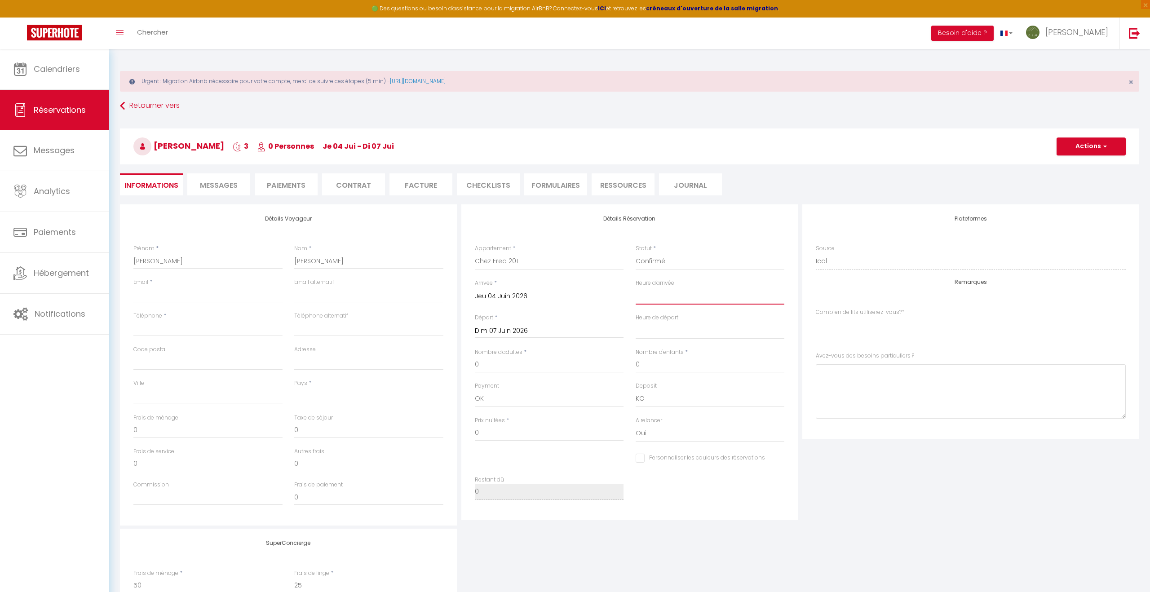
select select "17:00"
click at [636, 287] on select "00:00 00:30 01:00 01:30 02:00 02:30 03:00 03:30 04:00 04:30 05:00 05:30 06:00 0…" at bounding box center [710, 295] width 149 height 17
select select
checkbox input "false"
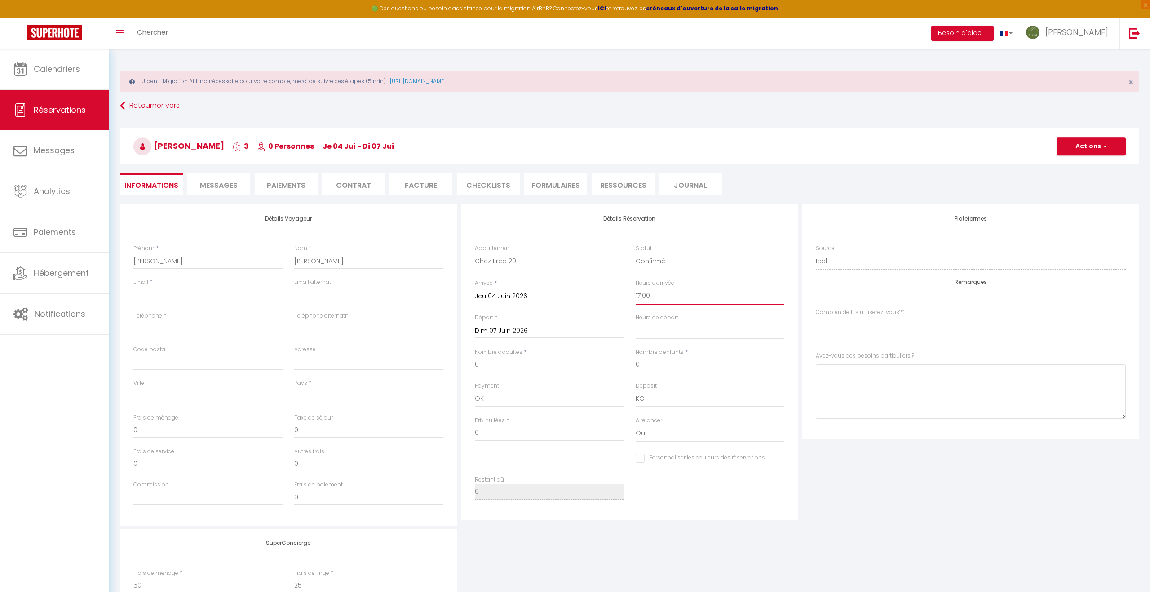
select index
click at [658, 331] on select "00:00 00:30 01:00 01:30 02:00 02:30 03:00 03:30 04:00 04:30 05:00 05:30 06:00 0…" at bounding box center [710, 330] width 149 height 17
select select "11:00"
click at [636, 322] on select "00:00 00:30 01:00 01:30 02:00 02:30 03:00 03:30 04:00 04:30 05:00 05:30 06:00 0…" at bounding box center [710, 330] width 149 height 17
select select
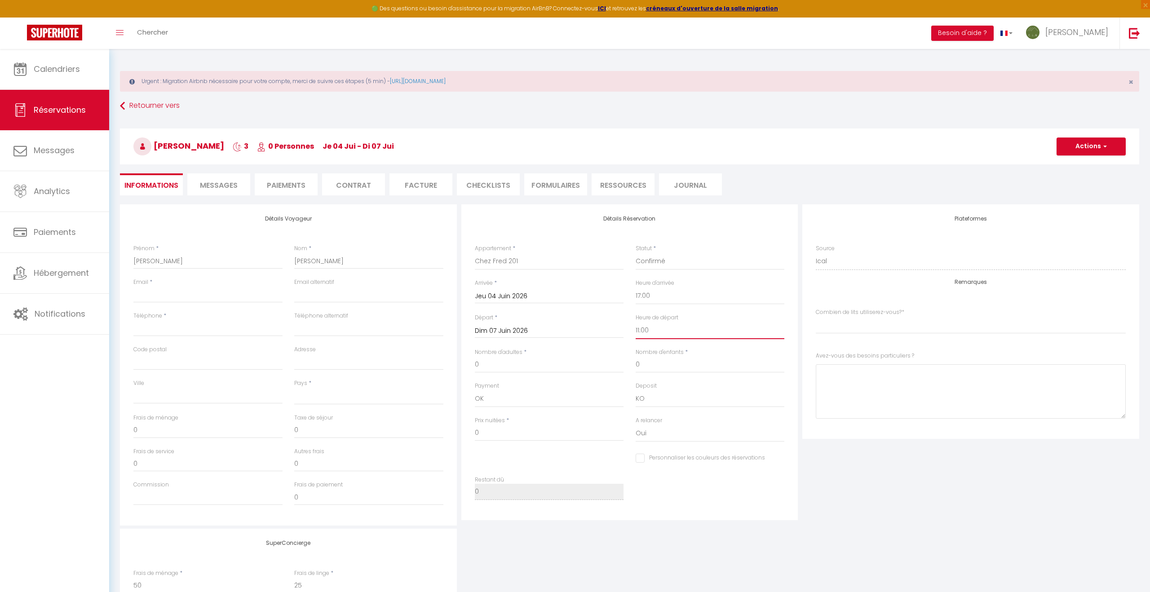
checkbox input "false"
select index
drag, startPoint x: 501, startPoint y: 368, endPoint x: 510, endPoint y: 219, distance: 149.8
click at [501, 368] on input "0" at bounding box center [549, 365] width 149 height 16
select select
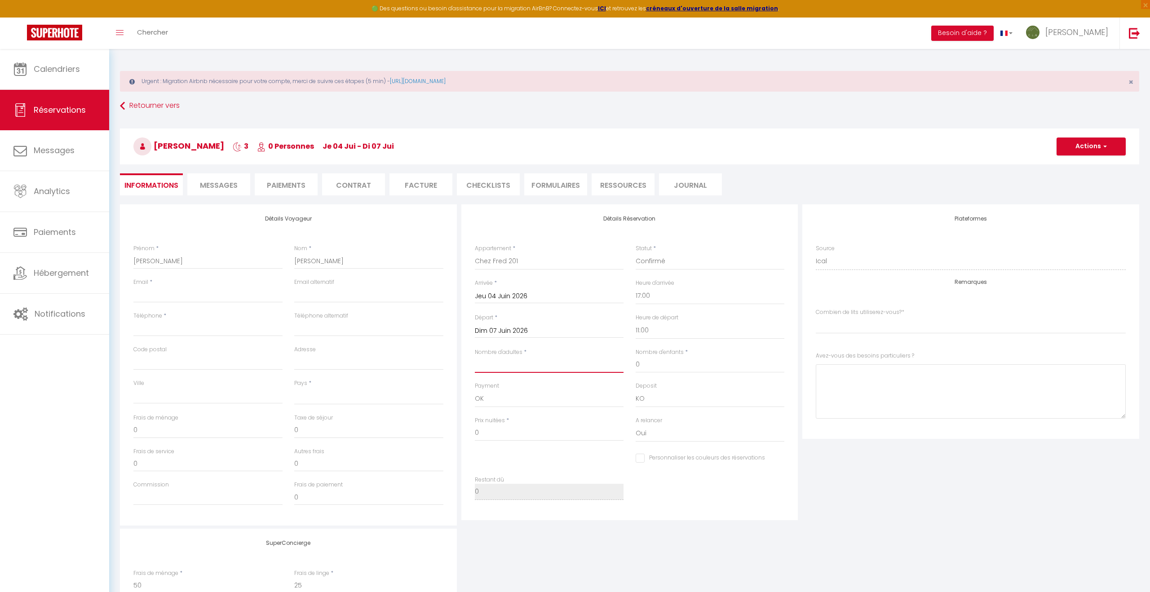
checkbox input "false"
select index
type input "4"
select select
checkbox input "false"
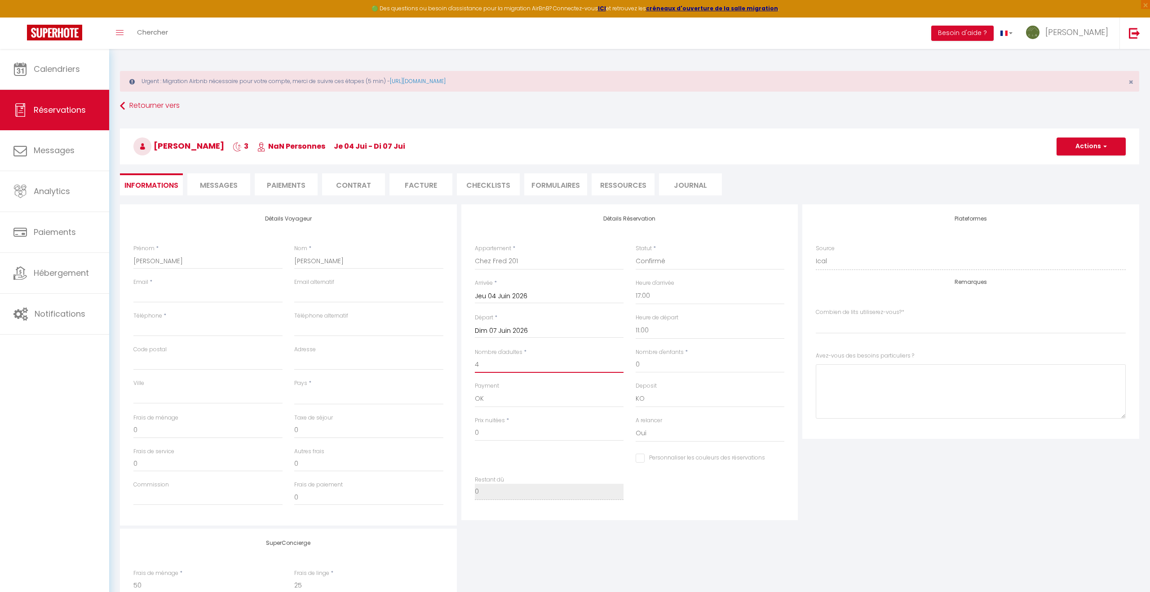
select index
select select
type input "75"
type input "12.84"
type input "234"
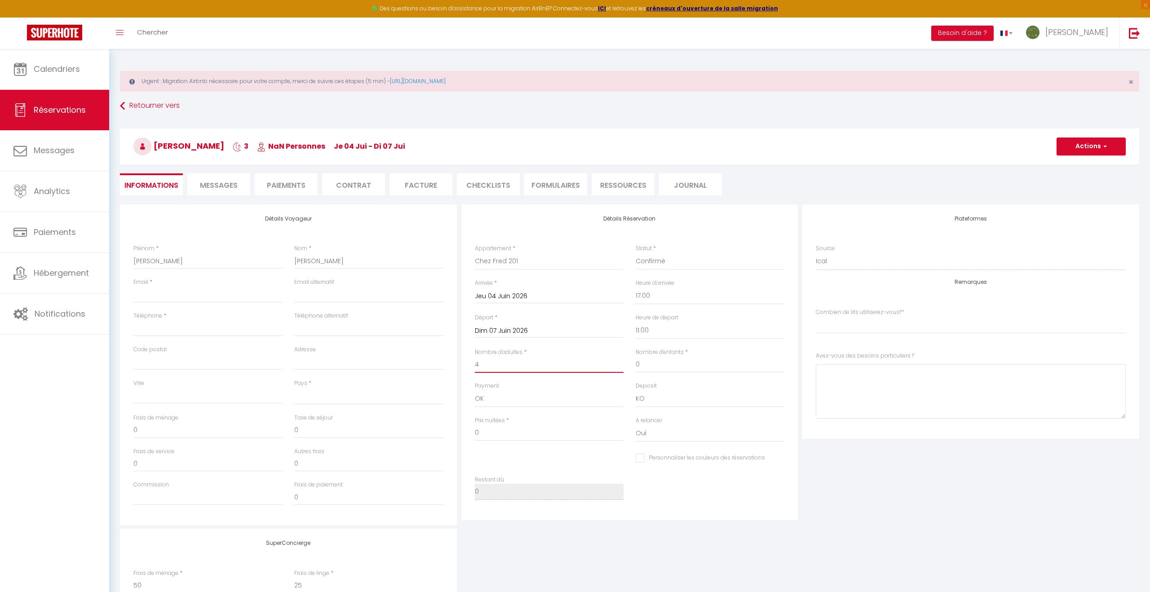
checkbox input "false"
select index
type input "4"
click at [886, 450] on div "Plateformes Source Direct [DOMAIN_NAME] [DOMAIN_NAME] Chalet montagne Expedia G…" at bounding box center [970, 364] width 341 height 321
drag, startPoint x: 185, startPoint y: 292, endPoint x: 266, endPoint y: 212, distance: 114.0
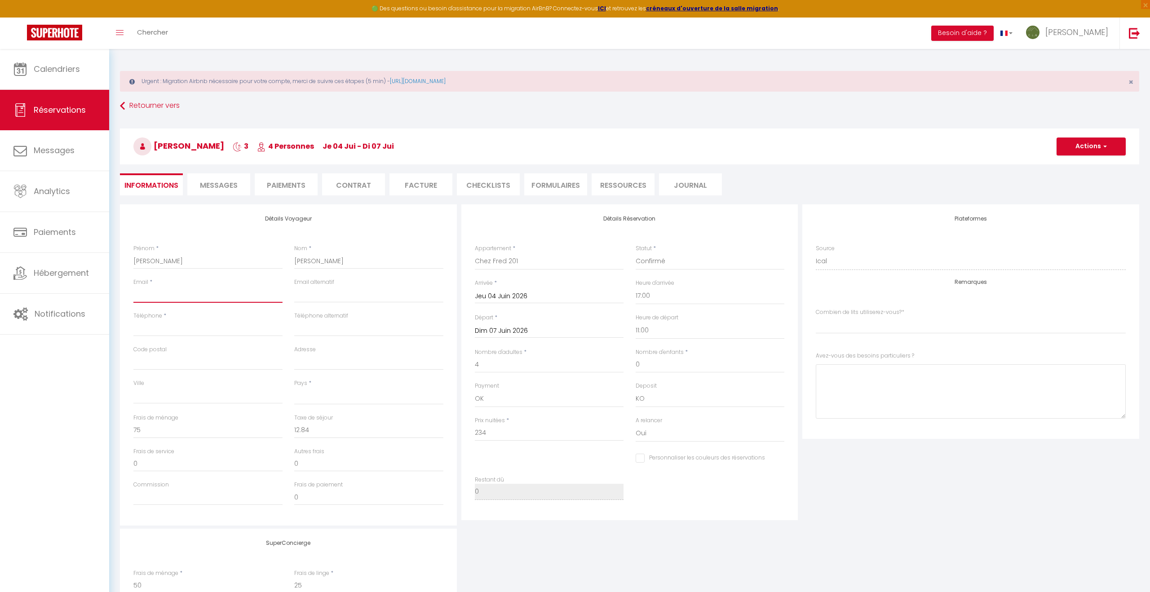
click at [185, 292] on input "Email client" at bounding box center [207, 295] width 149 height 16
paste input "[PHONE_NUMBER]"
type input "[PHONE_NUMBER]"
select select
checkbox input "false"
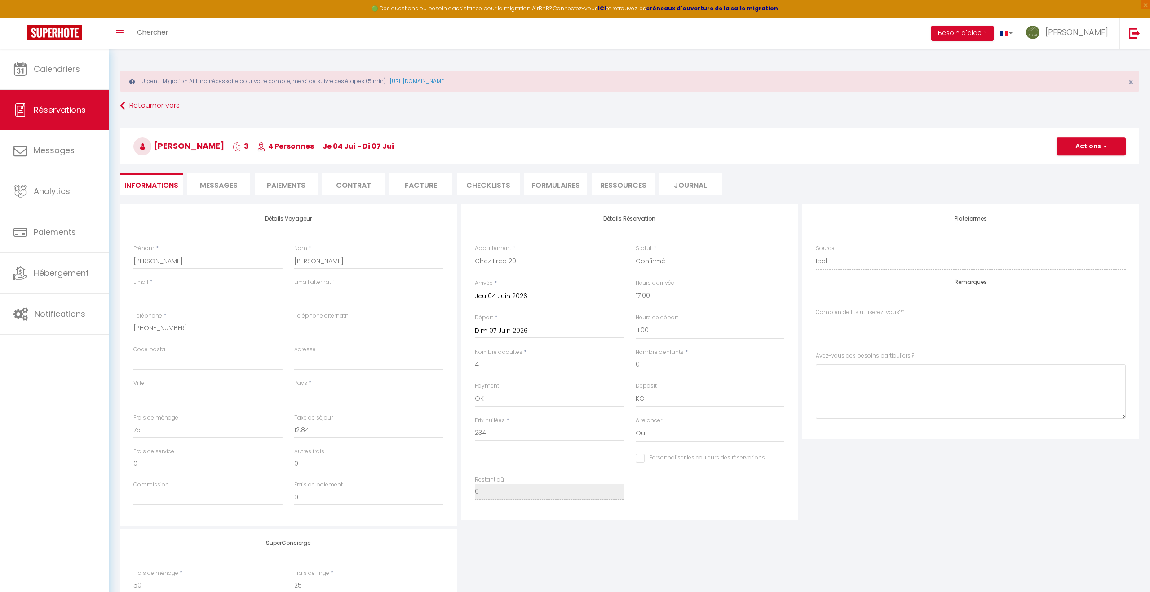
select index
type input "[PHONE_NUMBER]"
click at [146, 296] on input "Email client" at bounding box center [207, 295] width 149 height 16
paste input "[EMAIL_ADDRESS][DOMAIN_NAME]"
type input "[EMAIL_ADDRESS][DOMAIN_NAME]"
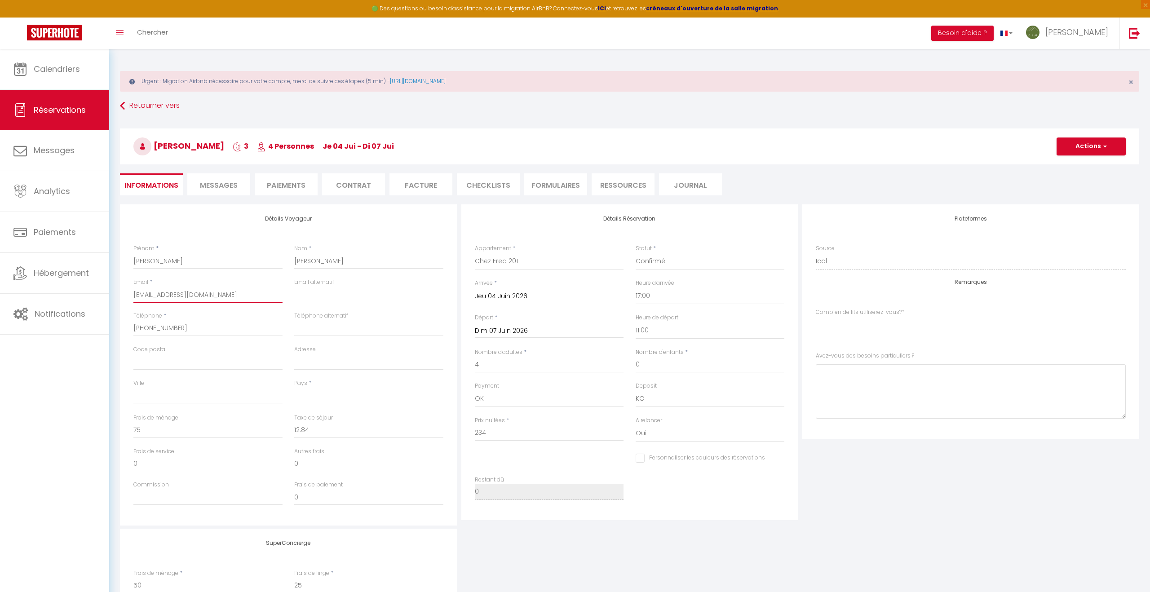
select select
checkbox input "false"
select index
type input "[EMAIL_ADDRESS][DOMAIN_NAME]"
click at [325, 402] on select "[GEOGRAPHIC_DATA] [GEOGRAPHIC_DATA] [GEOGRAPHIC_DATA] [GEOGRAPHIC_DATA] [GEOGRA…" at bounding box center [368, 396] width 149 height 17
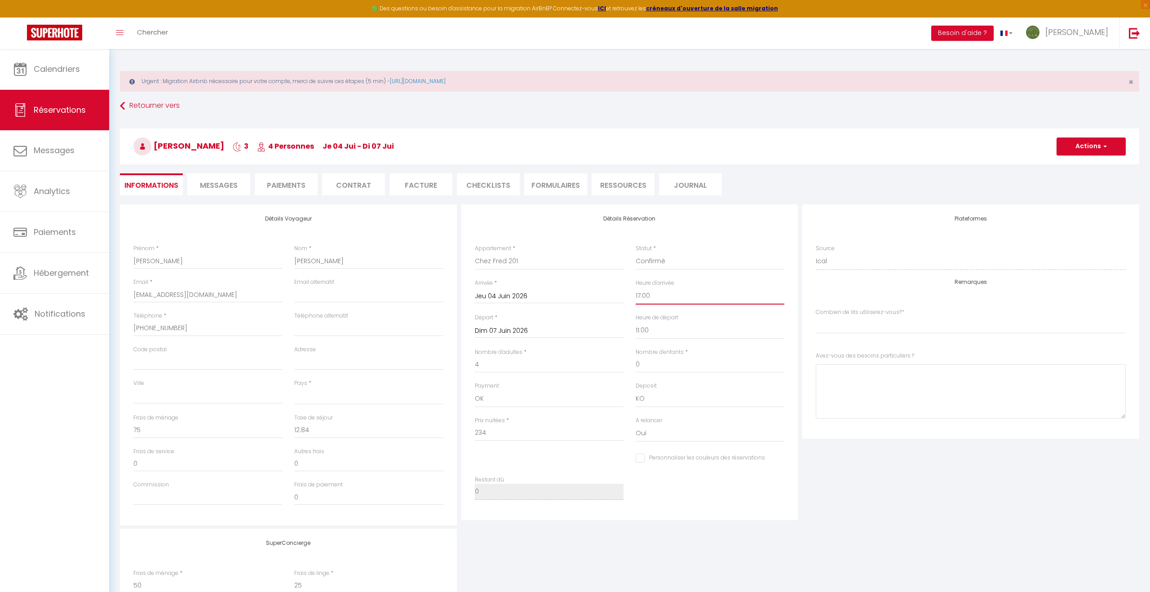
click at [668, 297] on select "00:00 00:30 01:00 01:30 02:00 02:30 03:00 03:30 04:00 04:30 05:00 05:30 06:00 0…" at bounding box center [710, 295] width 149 height 17
select select "23:00"
click at [636, 287] on select "00:00 00:30 01:00 01:30 02:00 02:30 03:00 03:30 04:00 04:30 05:00 05:30 06:00 0…" at bounding box center [710, 295] width 149 height 17
select select
checkbox input "false"
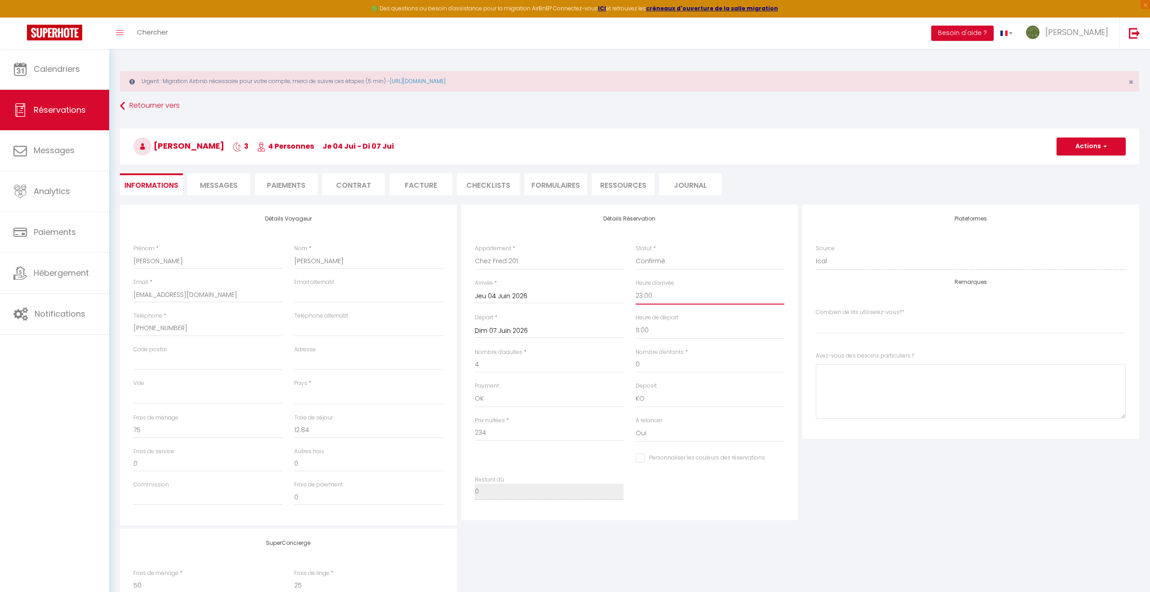
select index
click at [497, 431] on input "234" at bounding box center [549, 433] width 149 height 16
type input "23"
select select
checkbox input "false"
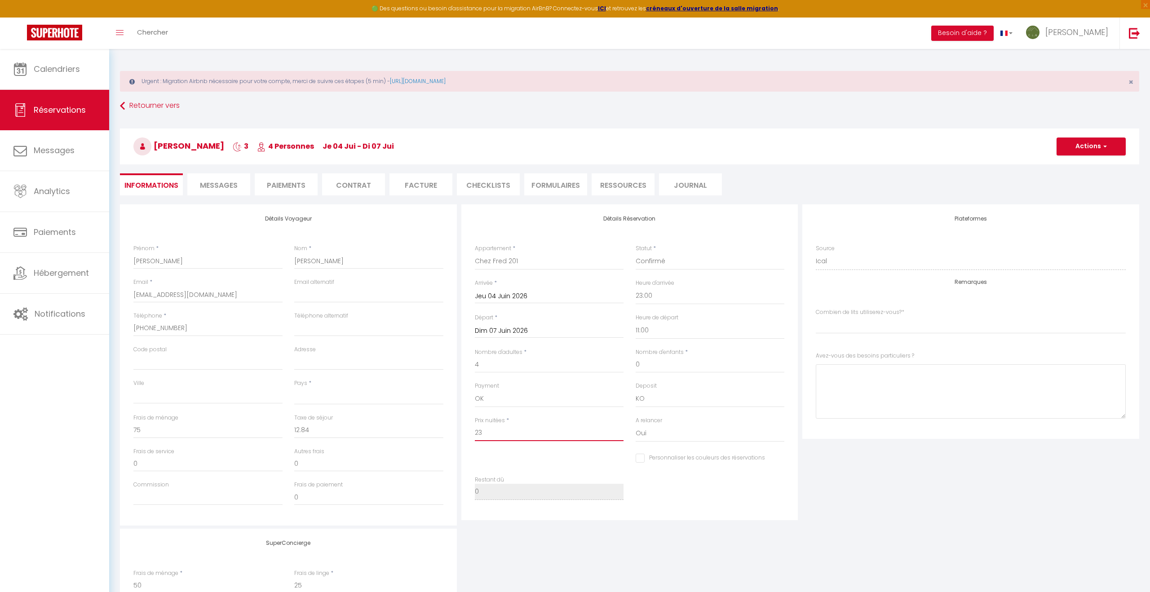
select index
type input "2"
select select
checkbox input "false"
select index
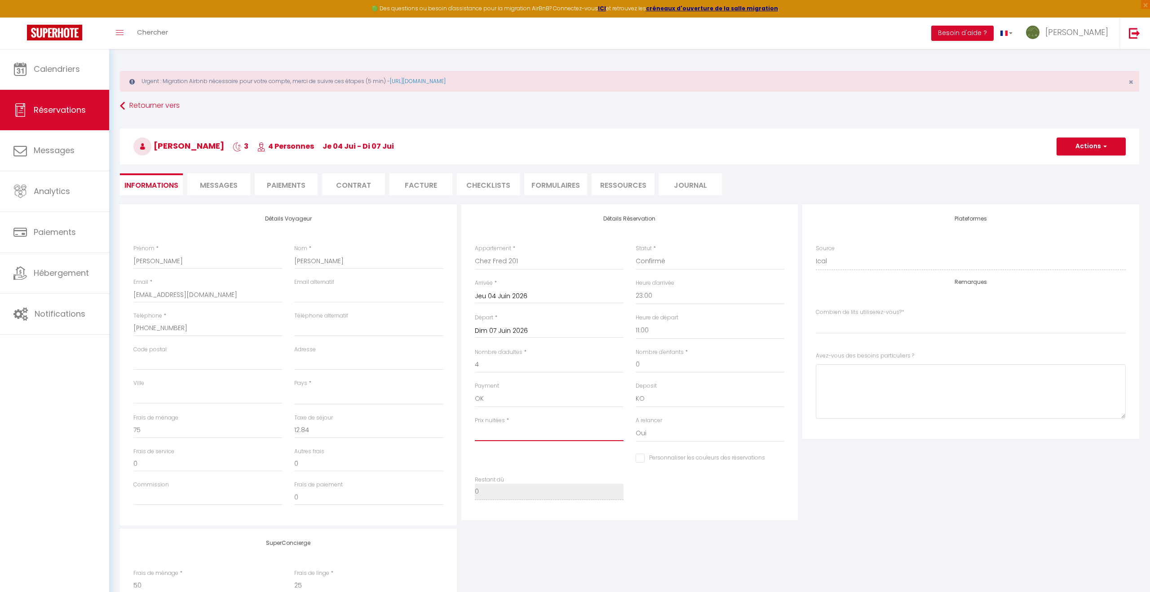
select select
checkbox input "false"
select index
type input "13"
select select
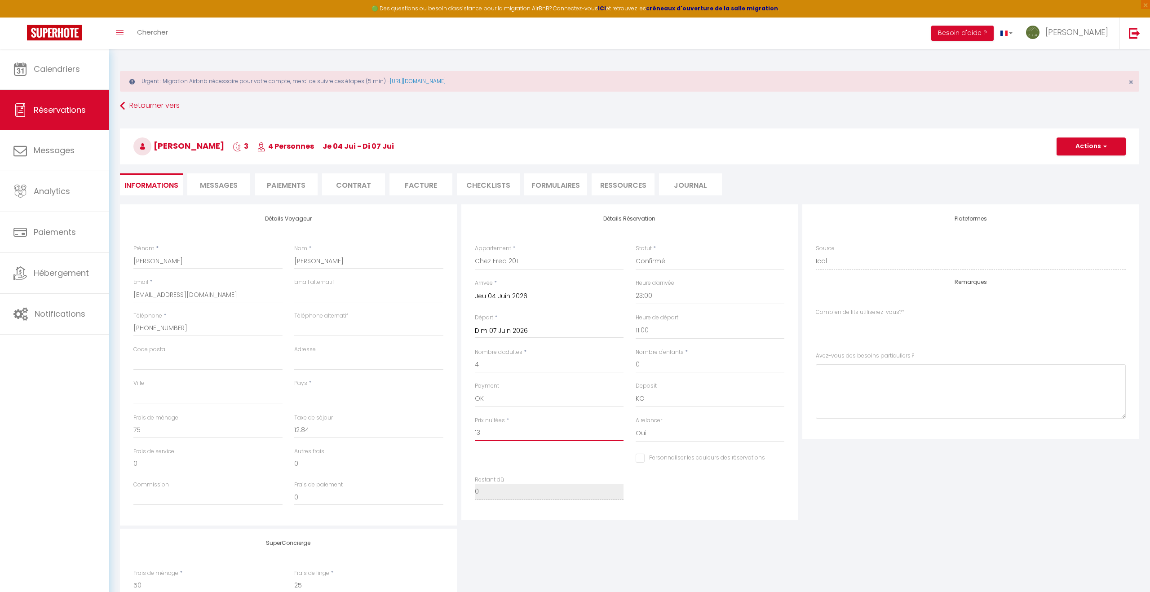
checkbox input "false"
select index
type input "132"
select select
checkbox input "false"
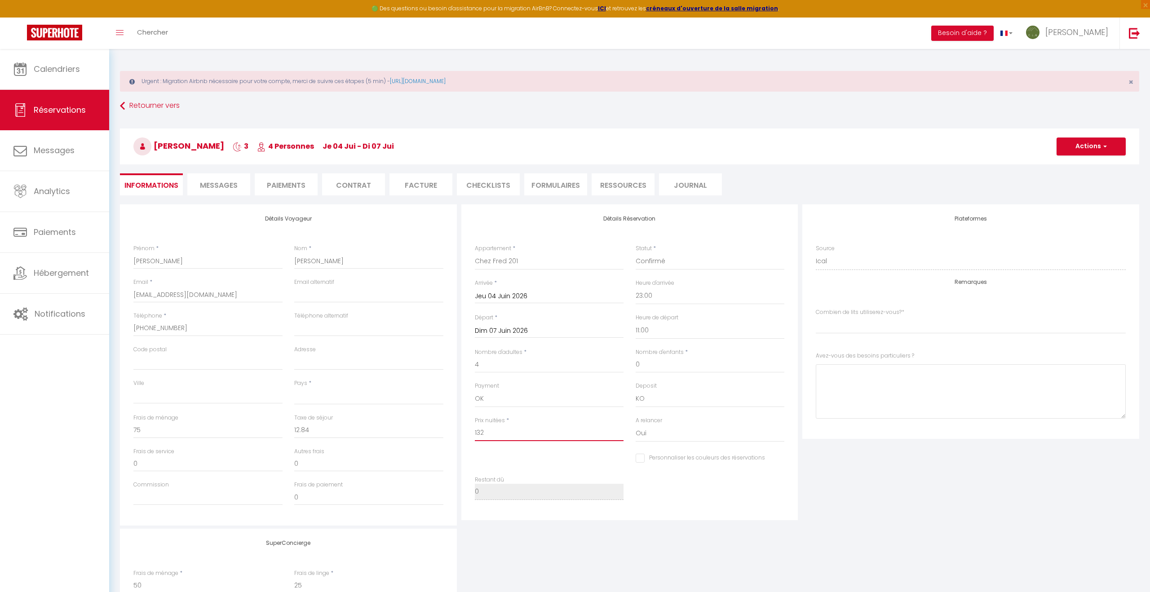
select index
type input "132."
select select
checkbox input "false"
select index
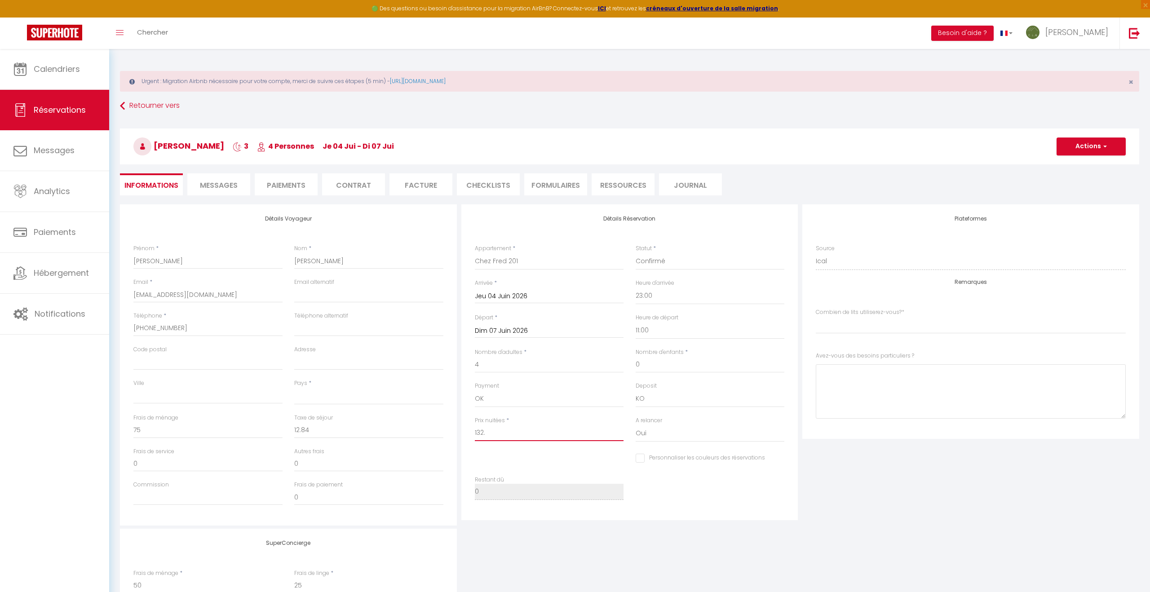
type input "132.1"
select select
checkbox input "false"
select index
type input "132.14"
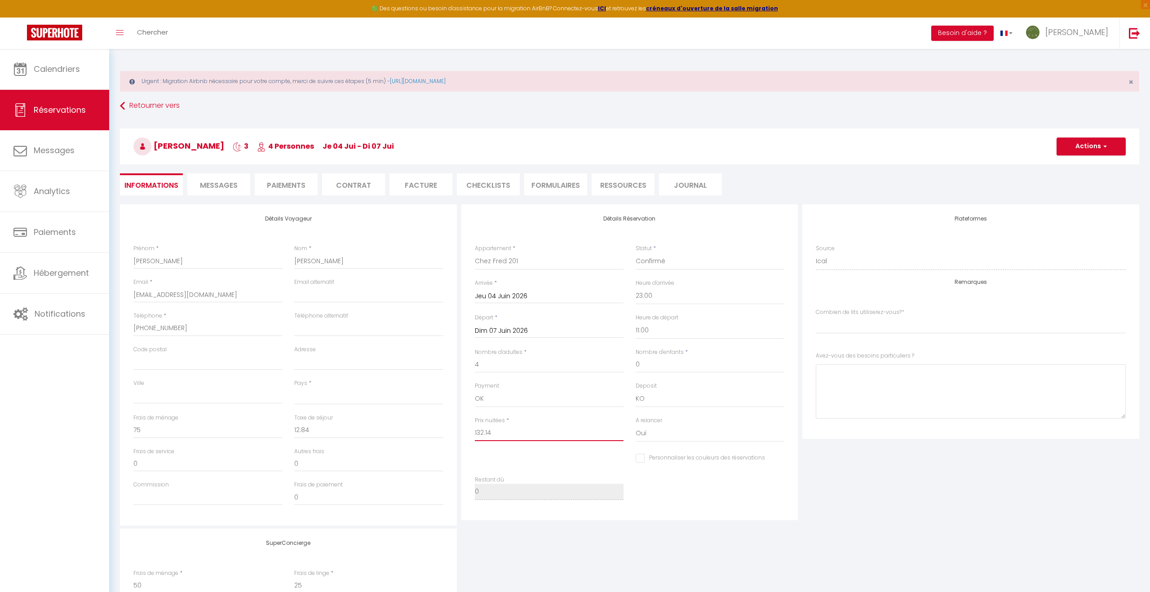
select select
checkbox input "false"
select index
type input "132.14"
select select
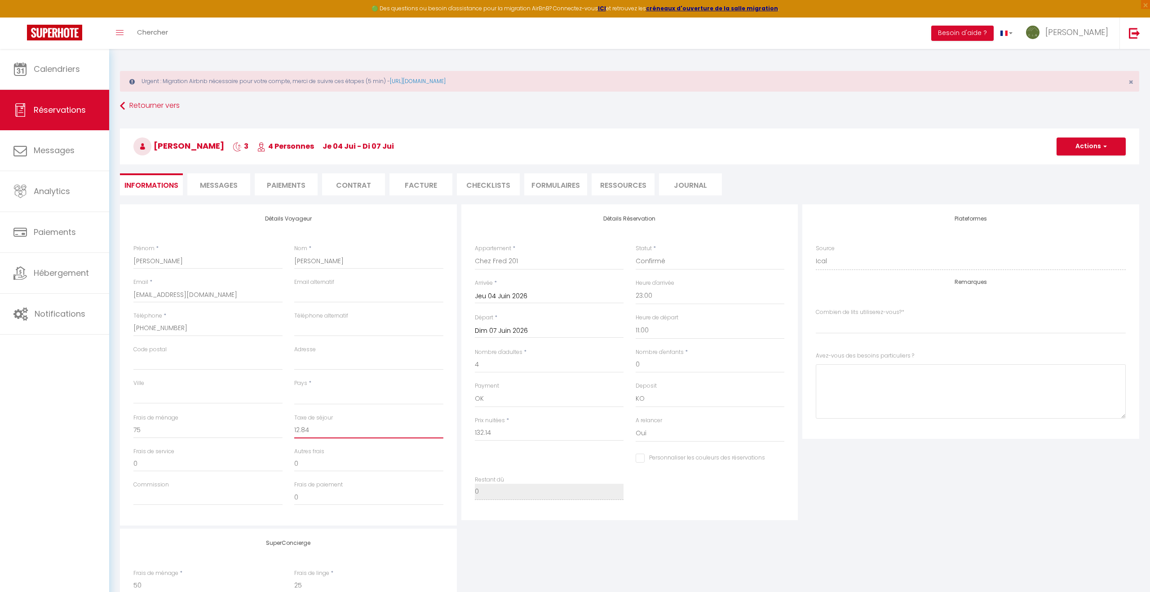
type input "0"
click at [328, 433] on input "0" at bounding box center [368, 430] width 149 height 16
click at [165, 430] on input "0" at bounding box center [207, 430] width 149 height 16
click at [318, 397] on select "[GEOGRAPHIC_DATA] [GEOGRAPHIC_DATA] [GEOGRAPHIC_DATA] [GEOGRAPHIC_DATA] [GEOGRA…" at bounding box center [368, 396] width 149 height 17
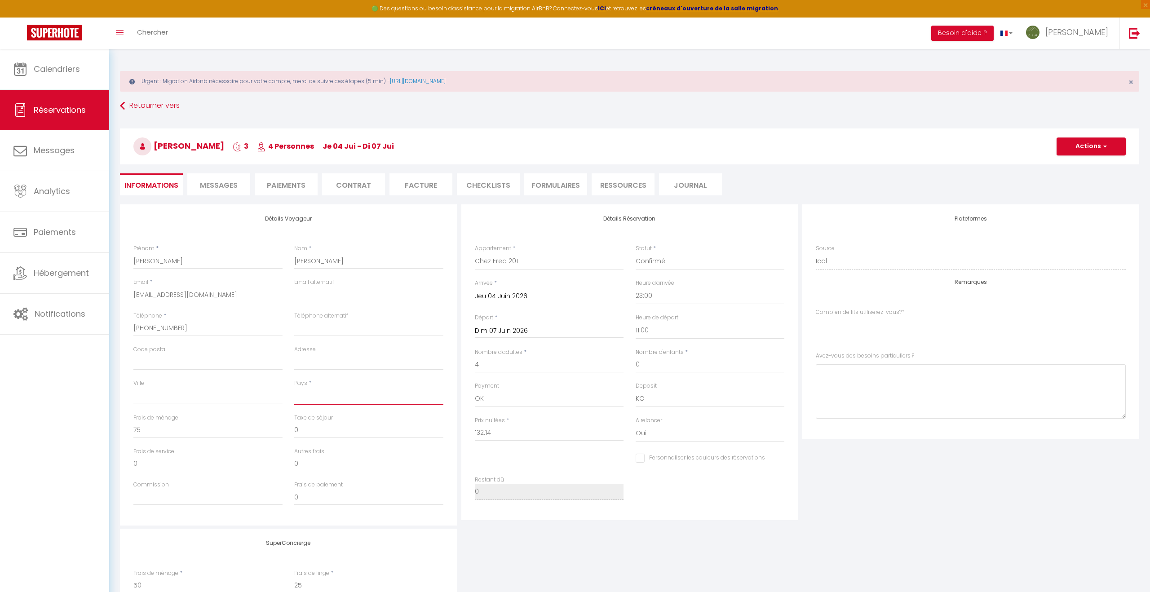
click at [305, 399] on select "[GEOGRAPHIC_DATA] [GEOGRAPHIC_DATA] [GEOGRAPHIC_DATA] [GEOGRAPHIC_DATA] [GEOGRA…" at bounding box center [368, 396] width 149 height 17
click at [294, 388] on select "[GEOGRAPHIC_DATA] [GEOGRAPHIC_DATA] [GEOGRAPHIC_DATA] [GEOGRAPHIC_DATA] [GEOGRA…" at bounding box center [368, 396] width 149 height 17
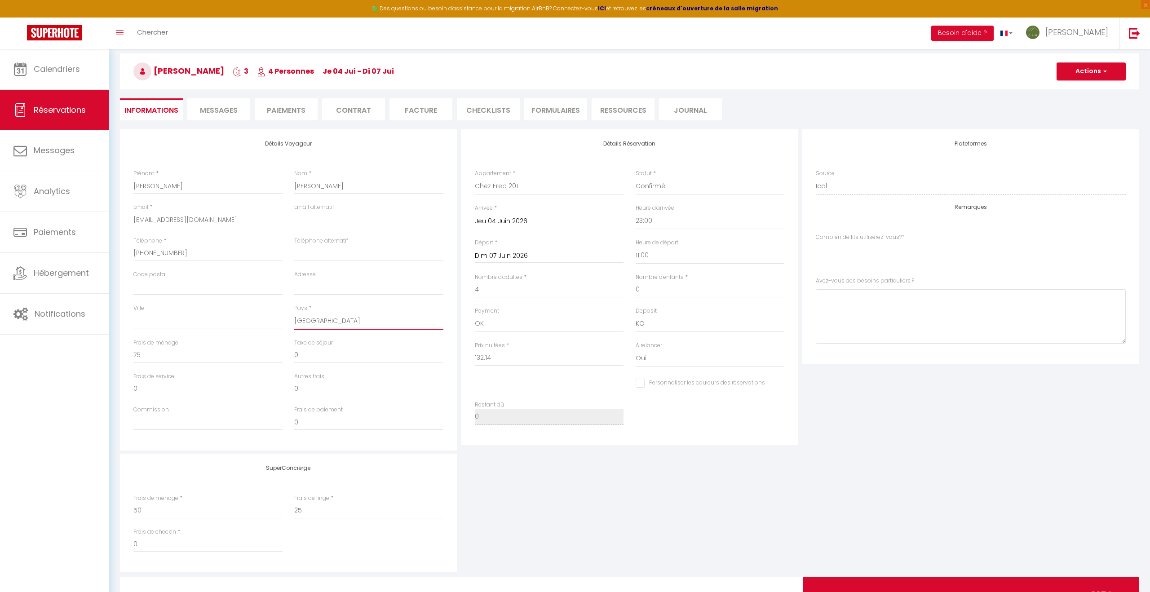
scroll to position [118, 0]
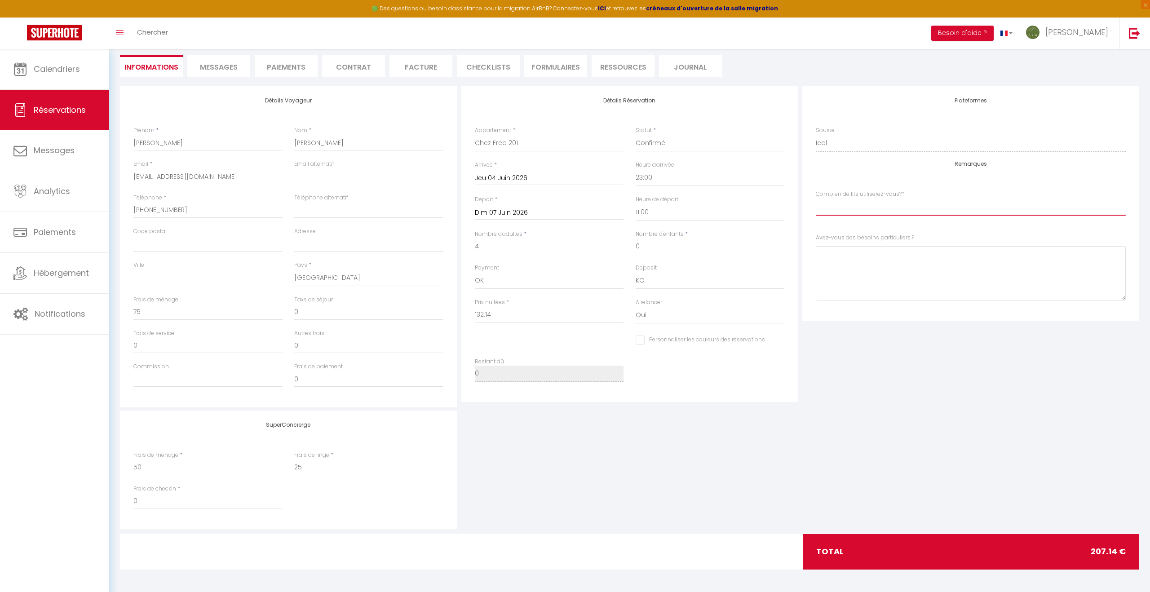
click at [854, 208] on index "[PERSON_NAME] 1 lit double 2 lits doubles 2 lits double + canapé convertible" at bounding box center [971, 206] width 310 height 17
click at [834, 363] on div "Plateformes Source Direct [DOMAIN_NAME] [DOMAIN_NAME] Chalet montagne Expedia G…" at bounding box center [970, 246] width 341 height 321
click at [525, 490] on div "SuperConcierge Frais de ménage * 50 Frais [PERSON_NAME] * 25 Frais de checkin *…" at bounding box center [630, 470] width 1024 height 119
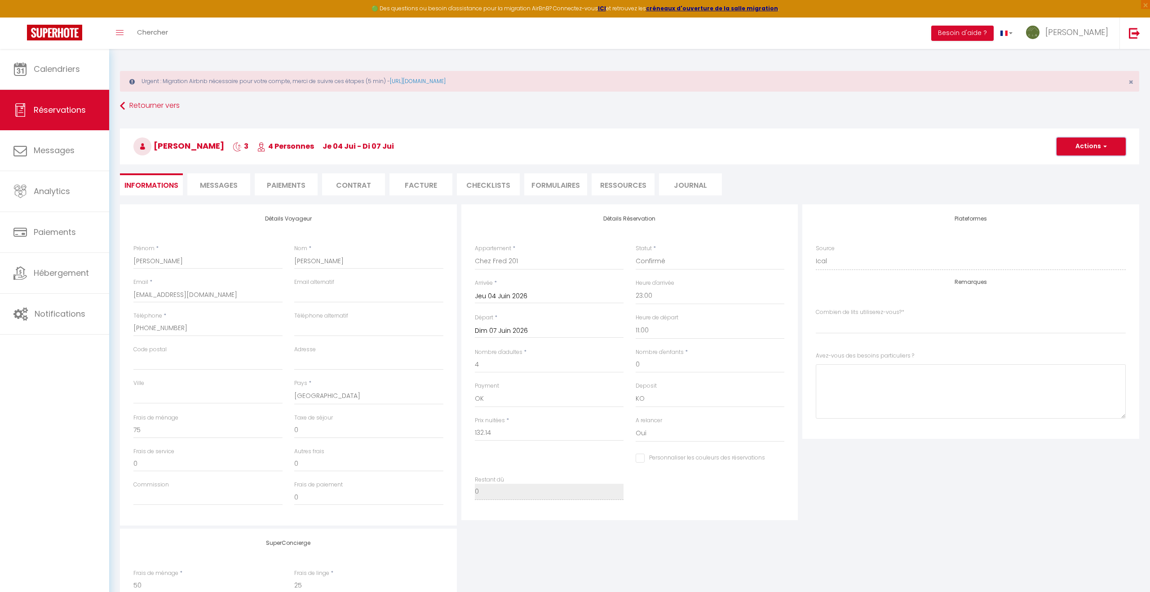
click at [1082, 148] on button "Actions" at bounding box center [1090, 146] width 69 height 18
click at [1072, 163] on link "Enregistrer" at bounding box center [1081, 166] width 71 height 12
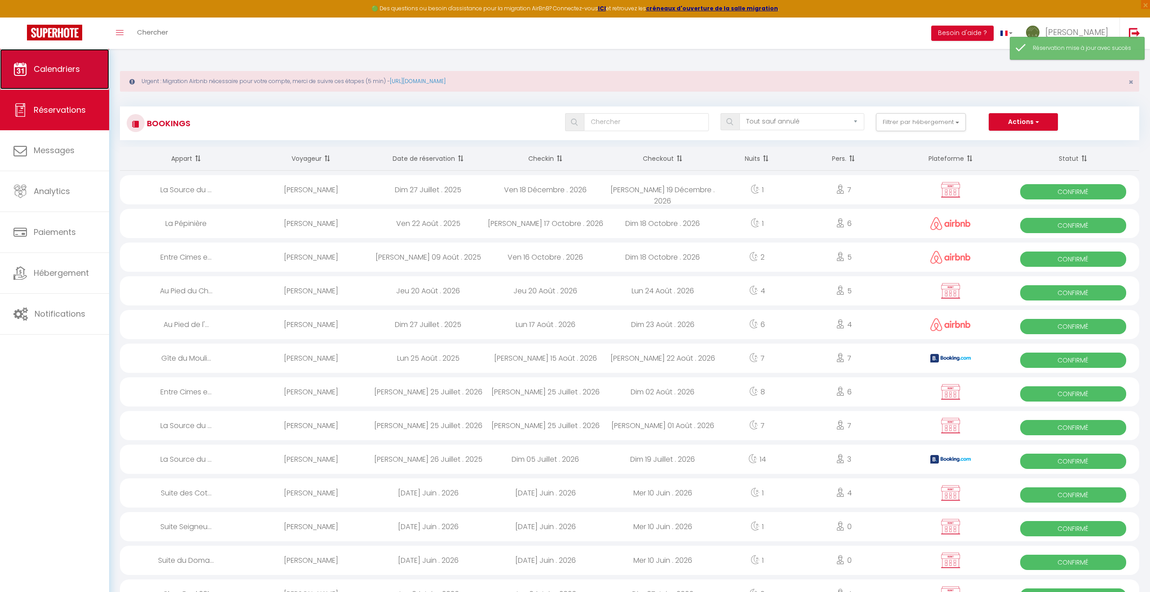
click at [33, 68] on link "Calendriers" at bounding box center [54, 69] width 109 height 40
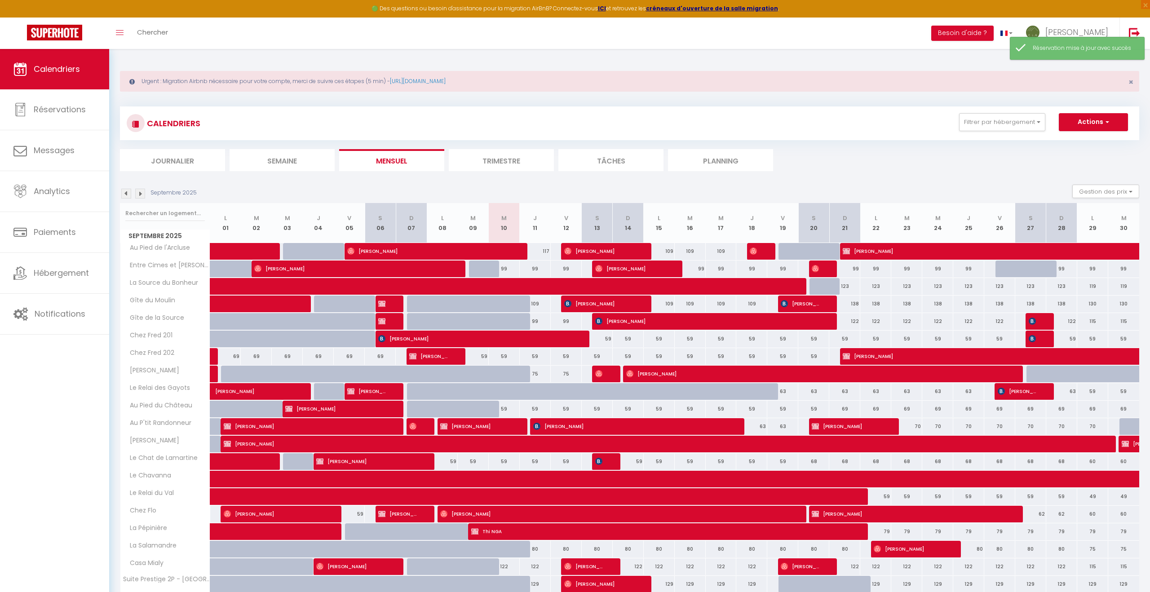
click at [137, 193] on img at bounding box center [140, 194] width 10 height 10
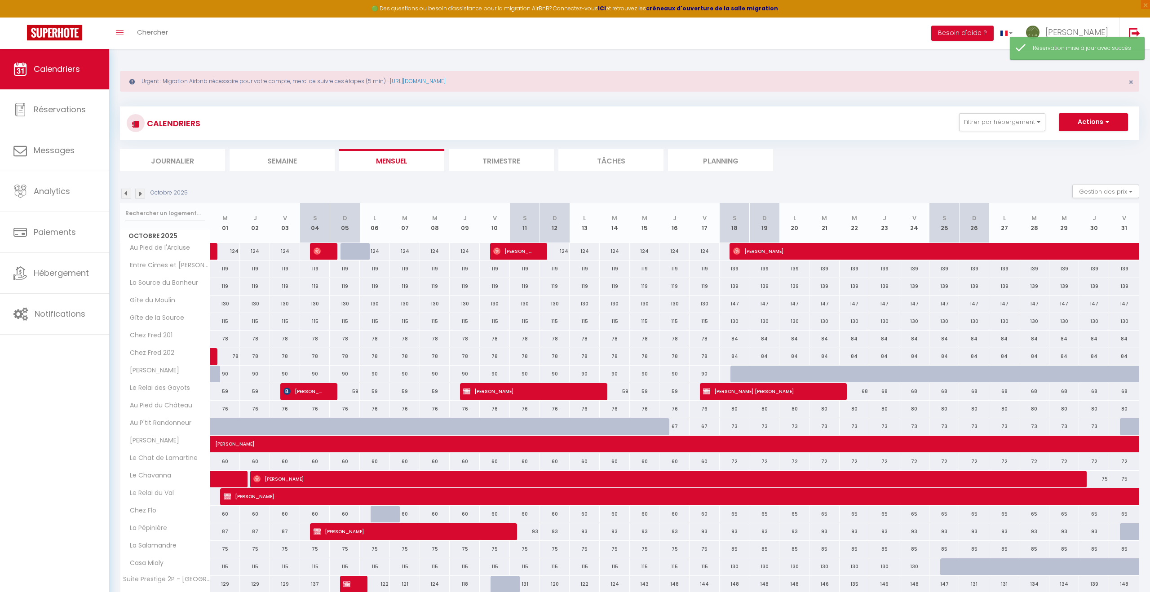
click at [137, 193] on img at bounding box center [140, 194] width 10 height 10
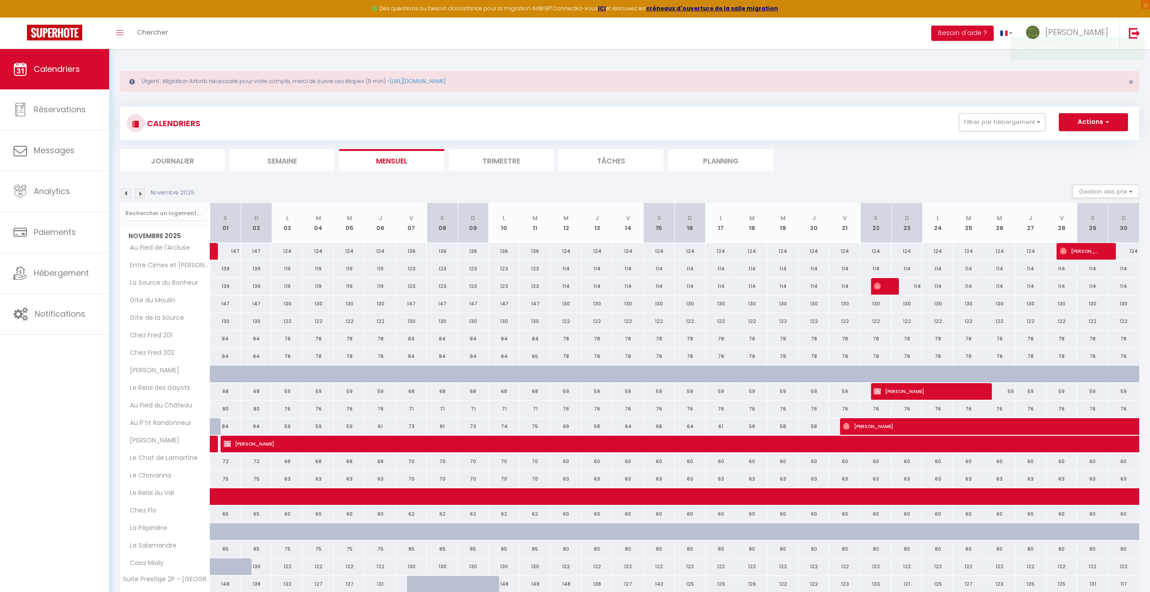
click at [137, 193] on img at bounding box center [140, 194] width 10 height 10
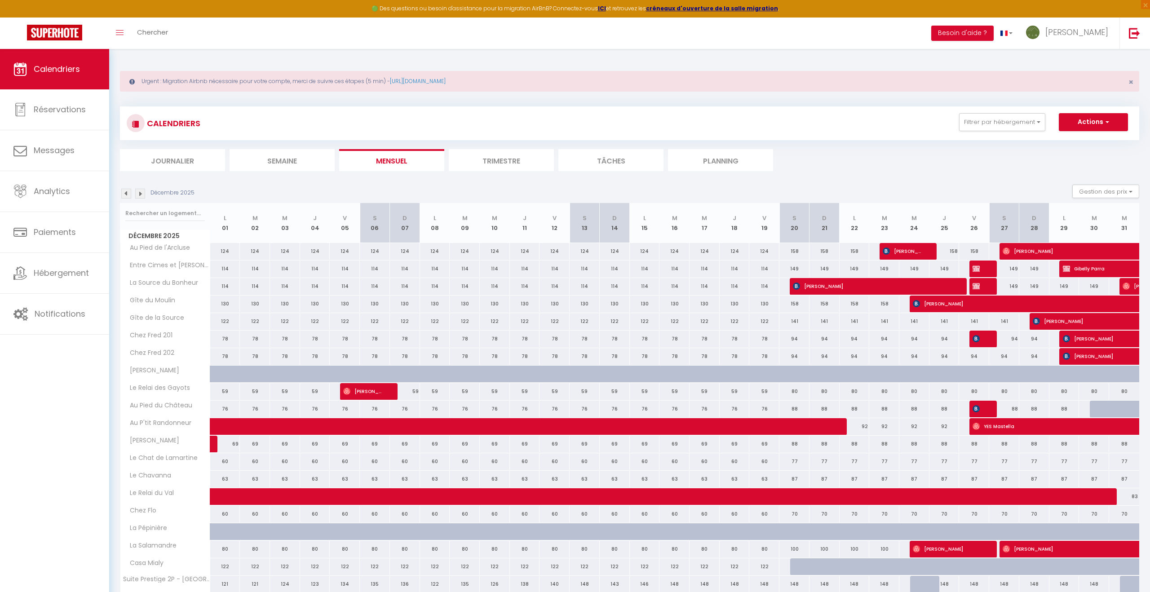
click at [137, 193] on img at bounding box center [140, 194] width 10 height 10
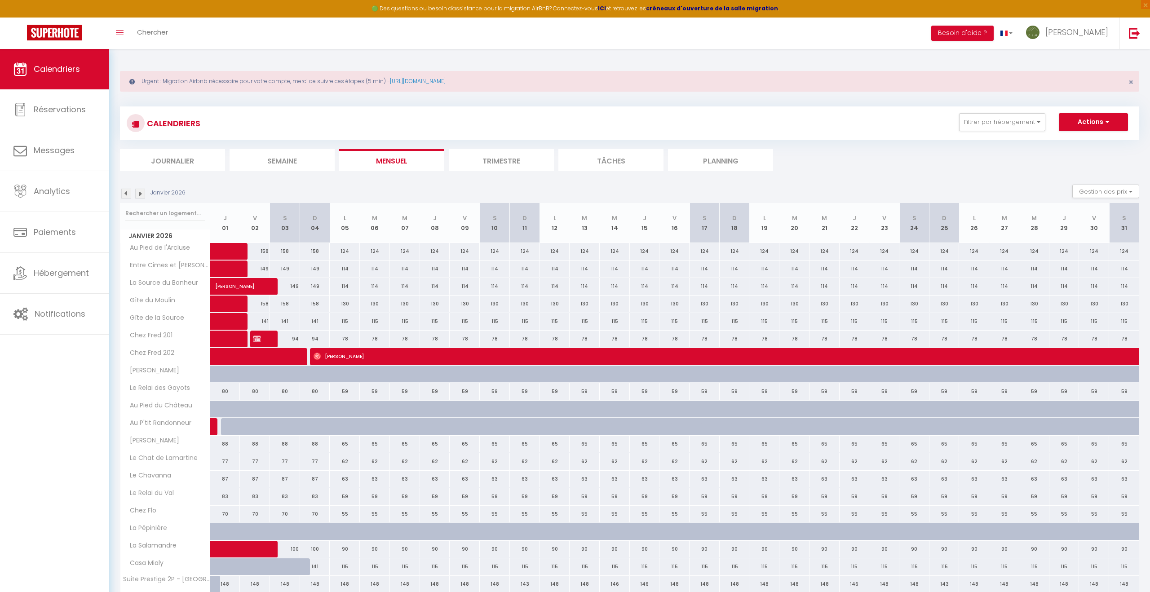
click at [137, 193] on img at bounding box center [140, 194] width 10 height 10
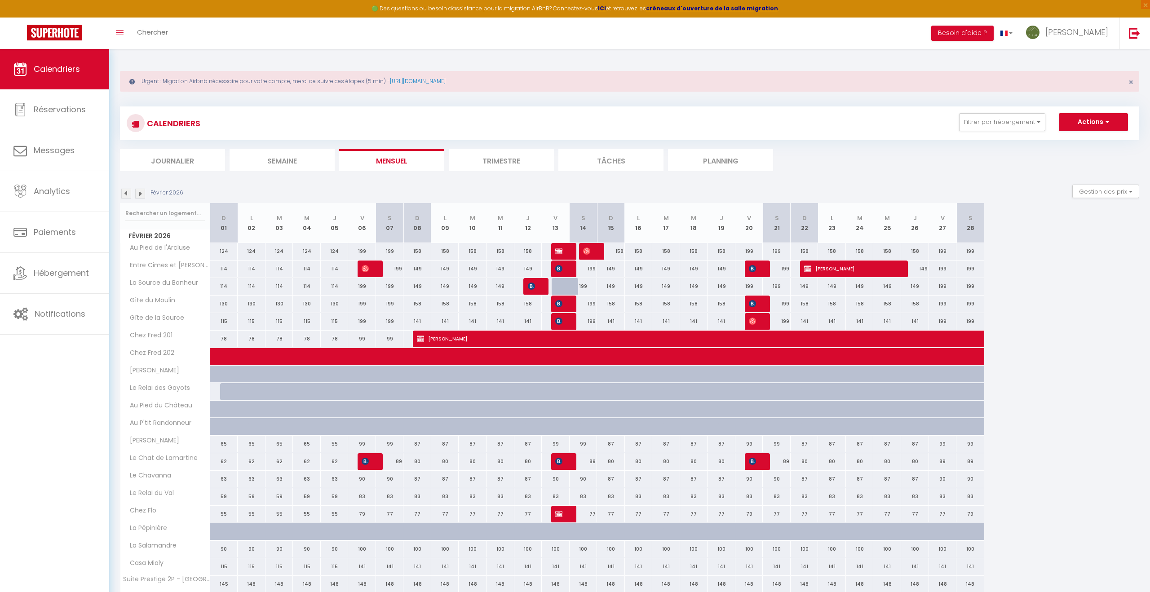
click at [137, 193] on img at bounding box center [140, 194] width 10 height 10
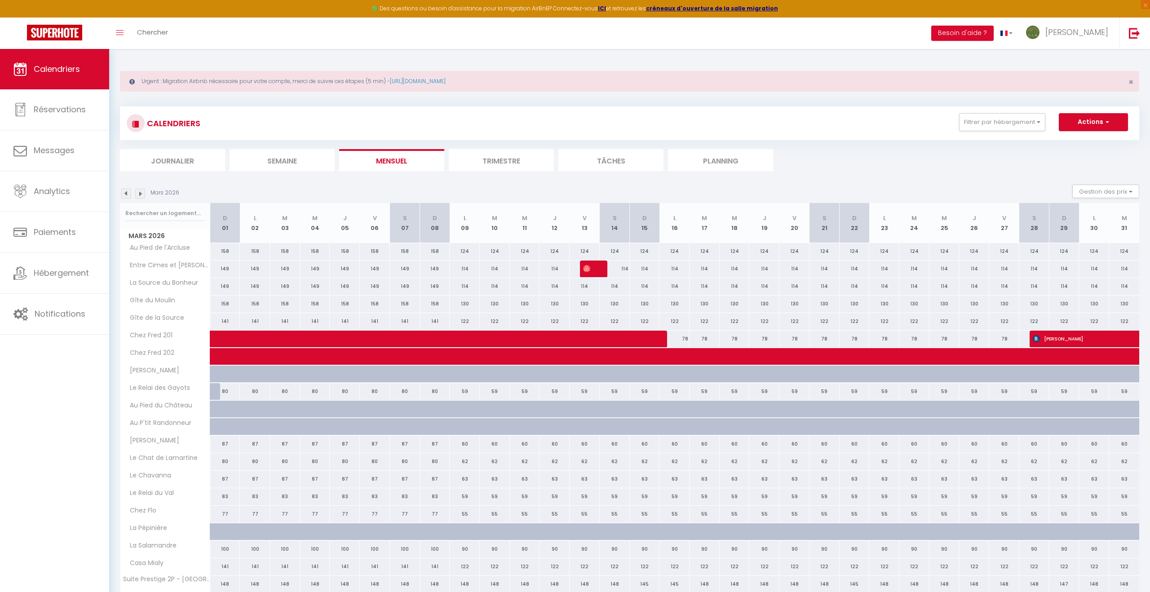
click at [137, 193] on img at bounding box center [140, 194] width 10 height 10
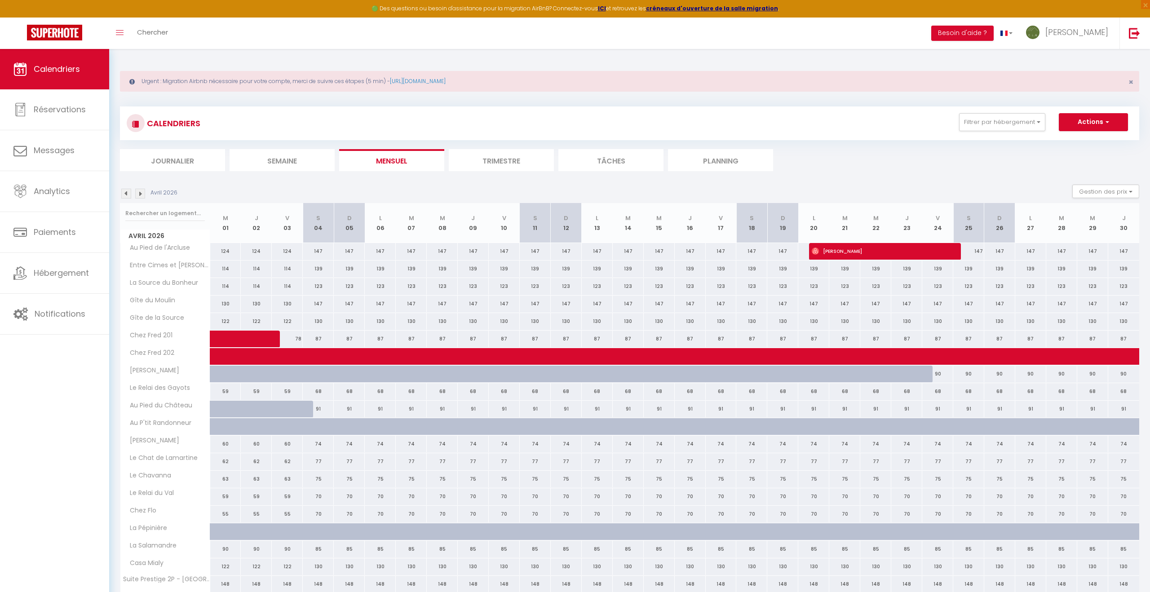
click at [137, 193] on img at bounding box center [140, 194] width 10 height 10
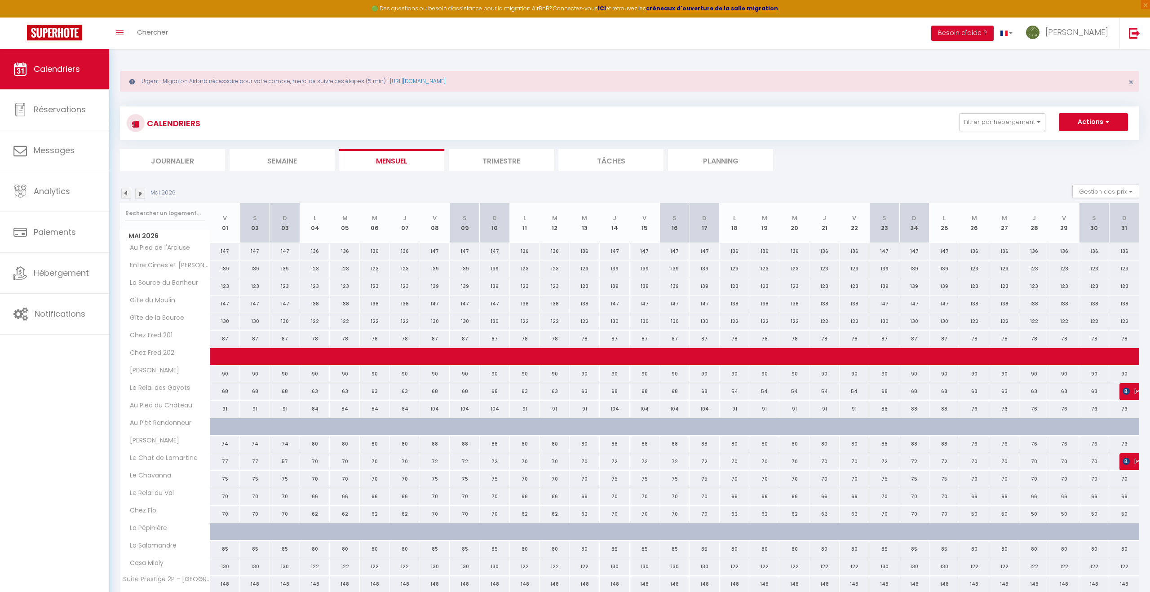
click at [137, 193] on img at bounding box center [140, 194] width 10 height 10
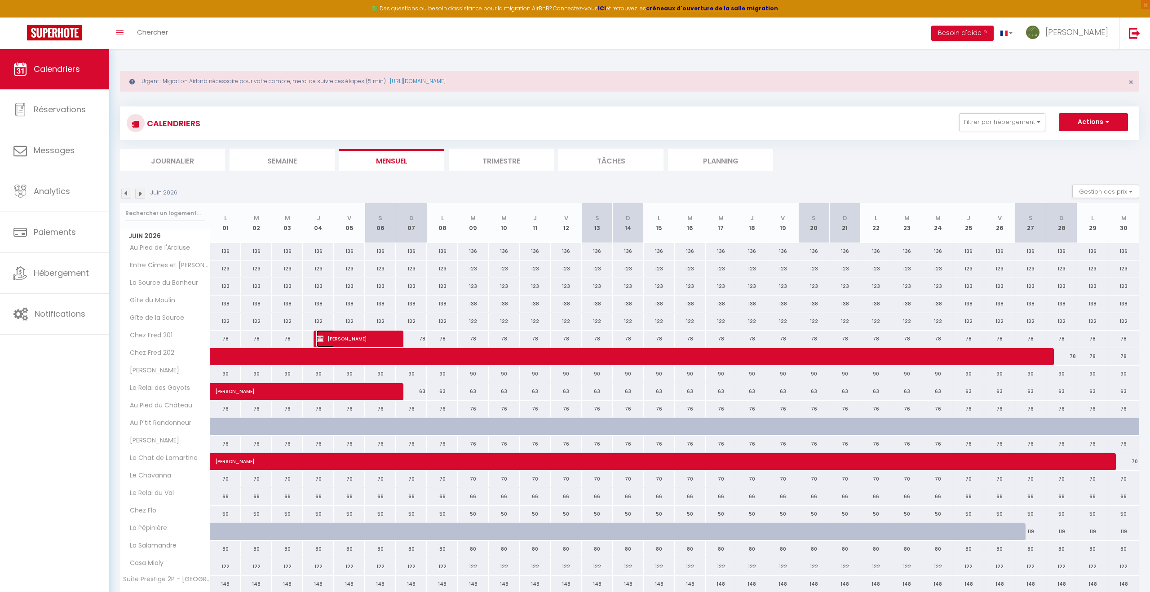
click at [359, 343] on span "[PERSON_NAME]" at bounding box center [352, 338] width 72 height 17
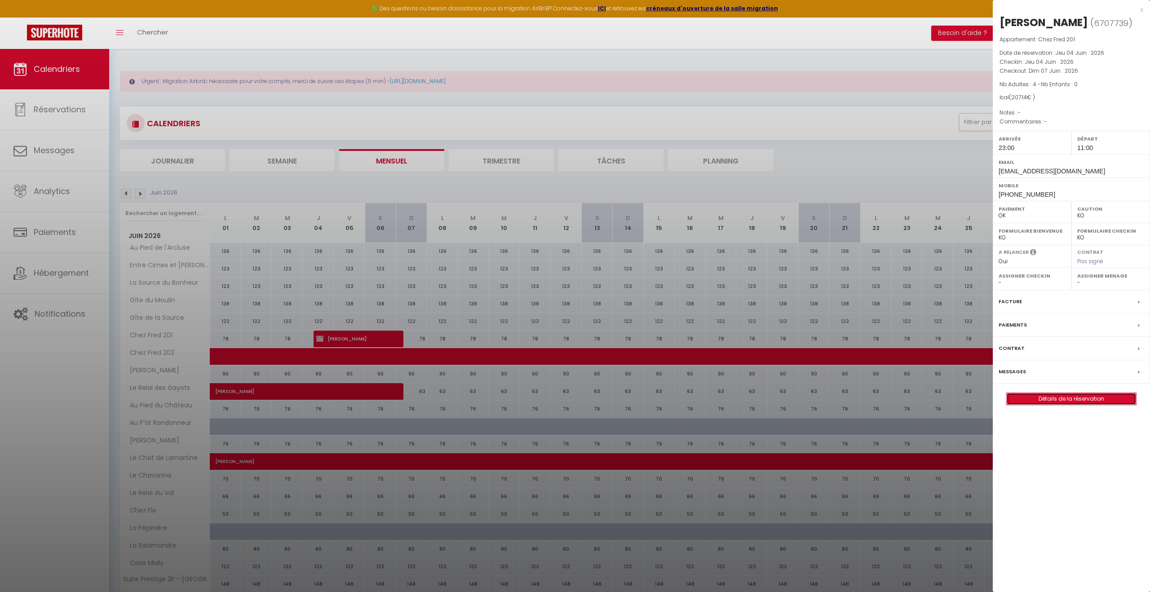
click at [1064, 396] on link "Détails de la réservation" at bounding box center [1071, 399] width 129 height 12
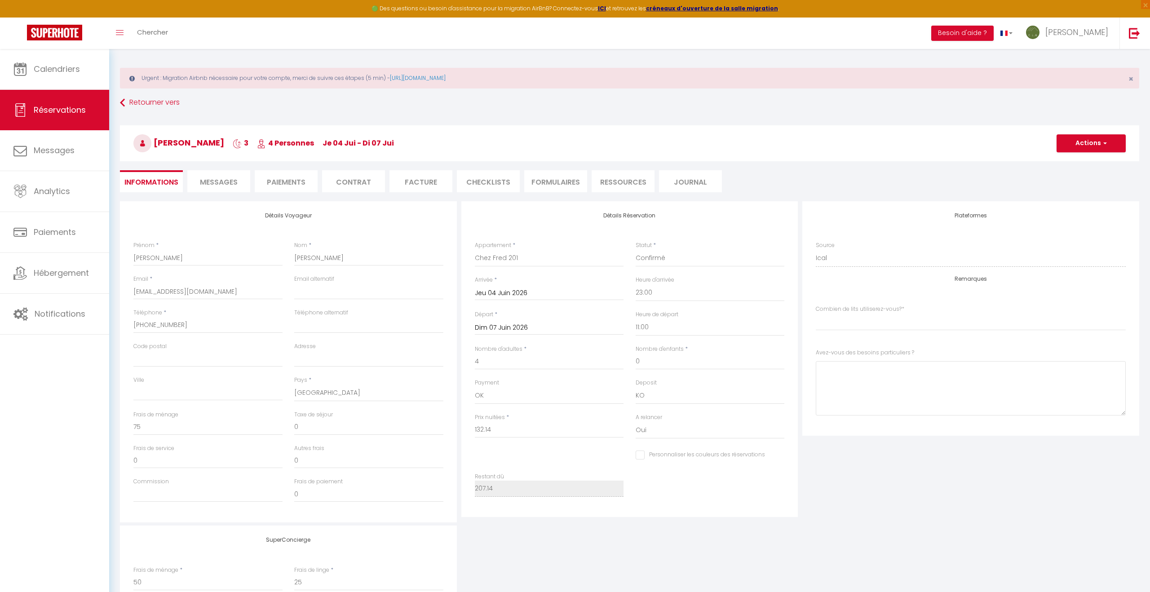
scroll to position [118, 0]
